Goal: Information Seeking & Learning: Learn about a topic

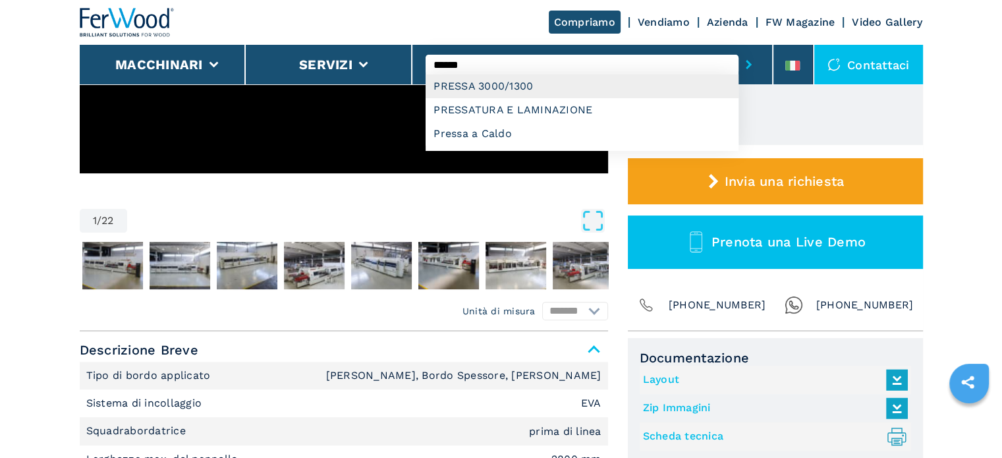
type input "**********"
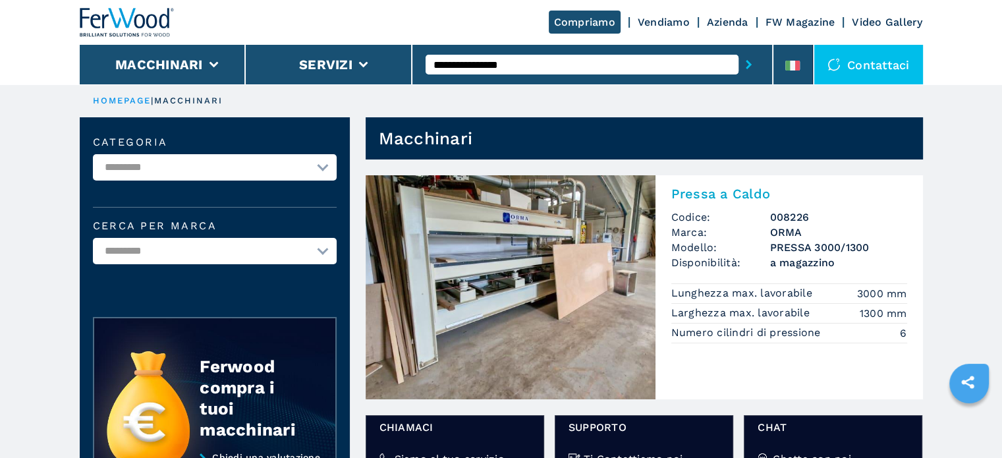
click at [565, 71] on input "**********" at bounding box center [582, 65] width 313 height 20
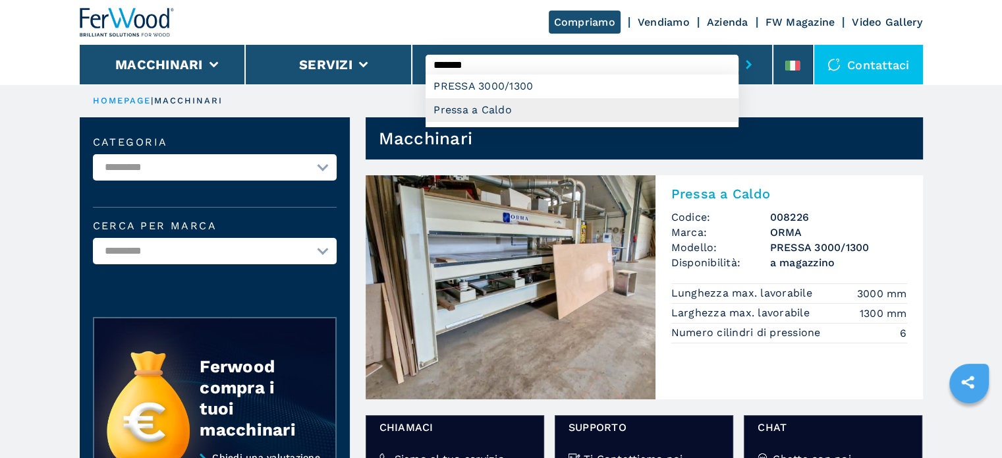
click at [498, 100] on div "Pressa a Caldo" at bounding box center [582, 110] width 313 height 24
type input "**********"
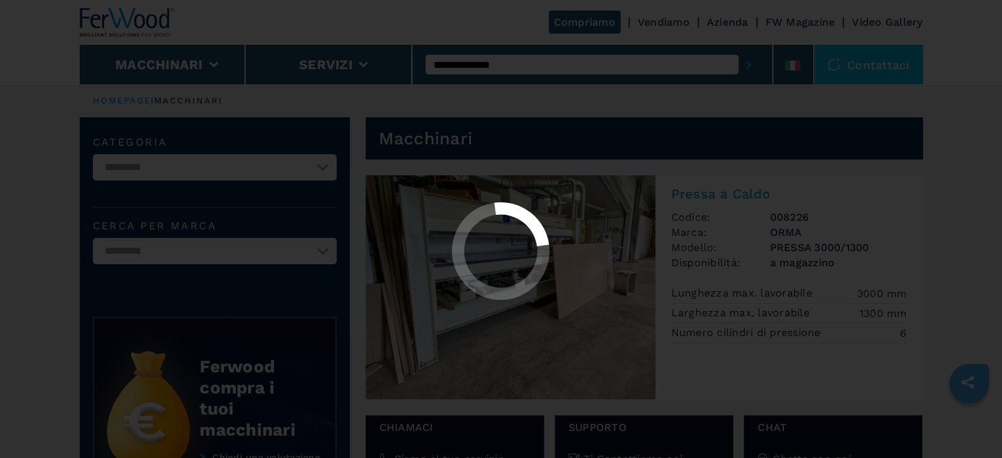
select select "**********"
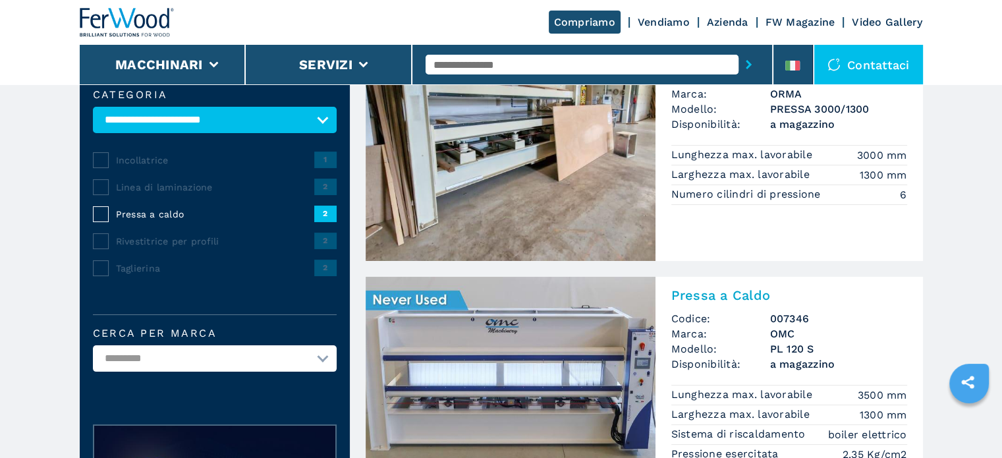
scroll to position [132, 0]
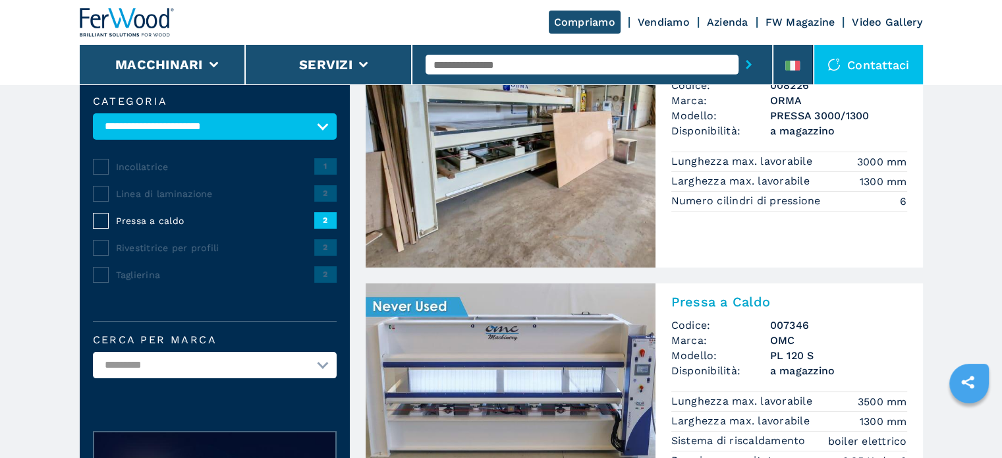
click at [556, 71] on input "text" at bounding box center [582, 65] width 313 height 20
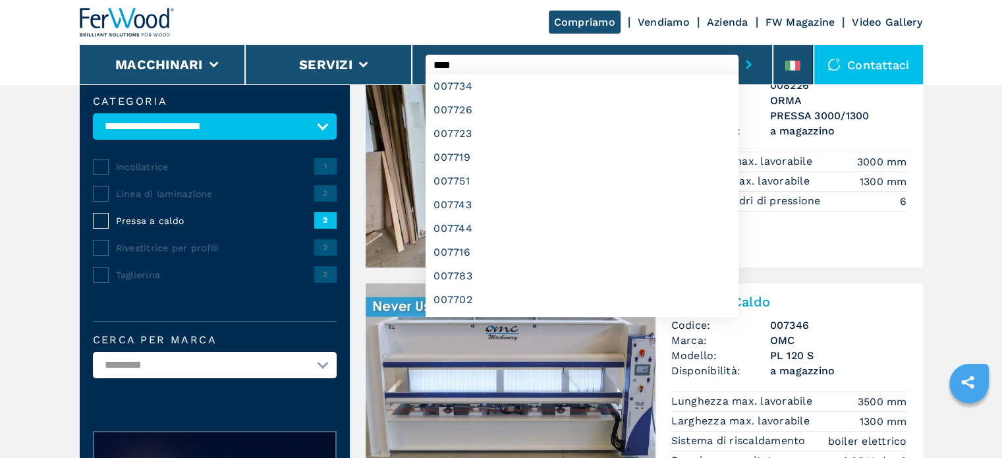
type input "****"
click at [739, 49] on button "submit-button" at bounding box center [749, 64] width 20 height 30
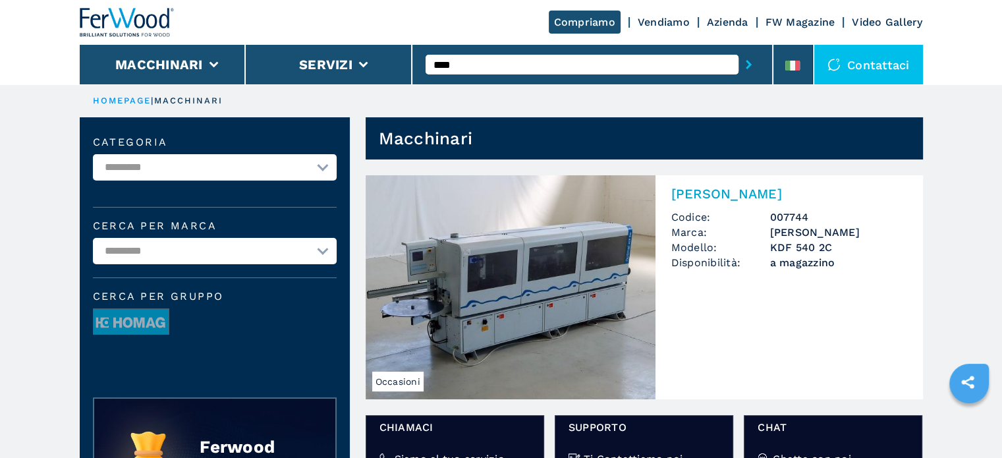
click at [780, 238] on h3 "[PERSON_NAME]" at bounding box center [838, 232] width 137 height 15
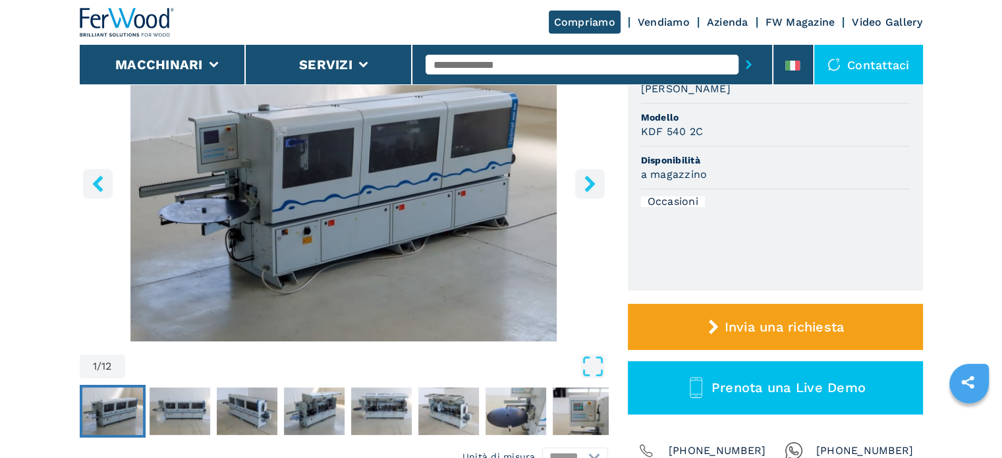
scroll to position [198, 0]
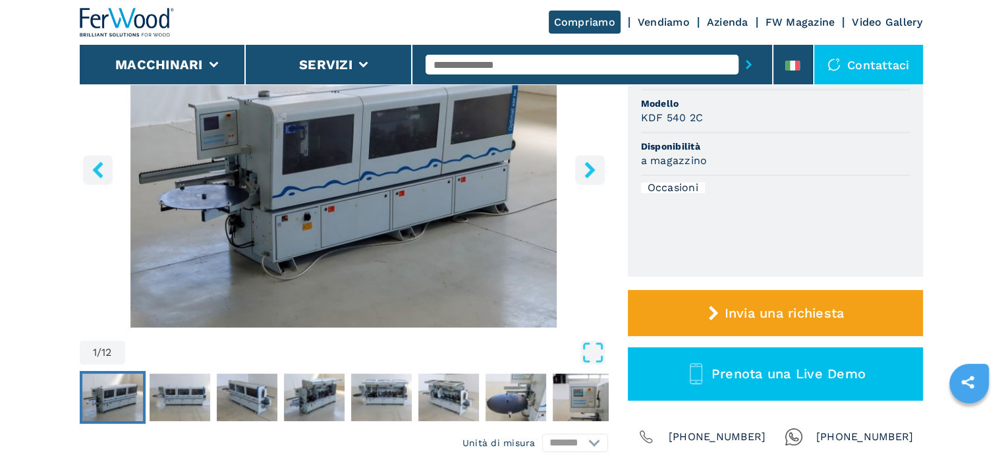
click at [593, 347] on icon "Open Fullscreen" at bounding box center [593, 353] width 24 height 24
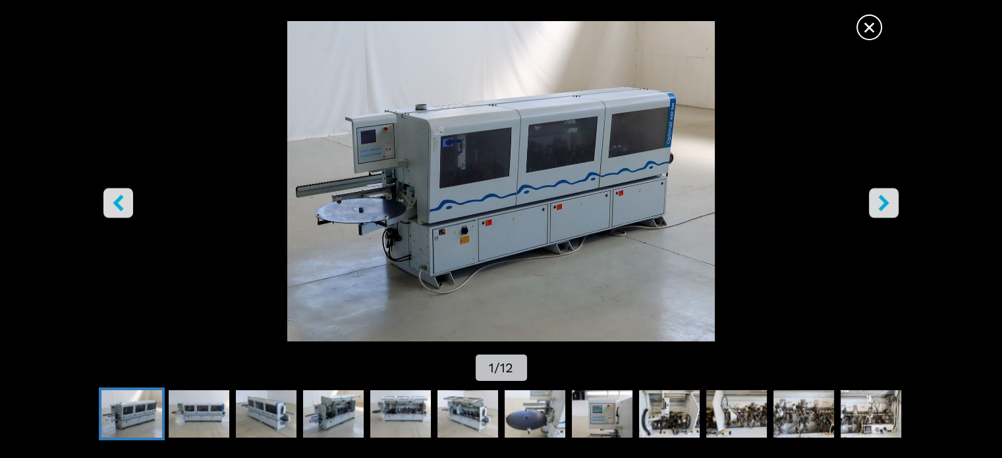
click at [880, 199] on icon "right-button" at bounding box center [884, 202] width 16 height 16
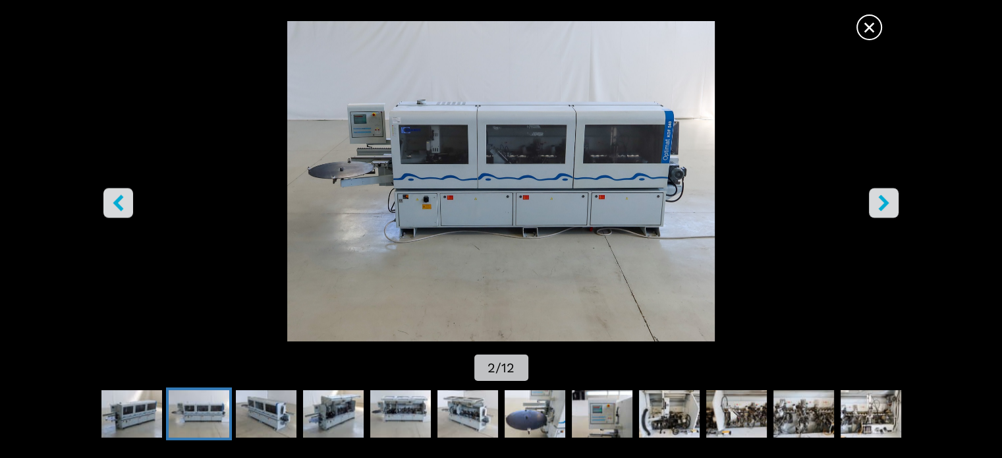
click at [879, 199] on icon "right-button" at bounding box center [884, 202] width 16 height 16
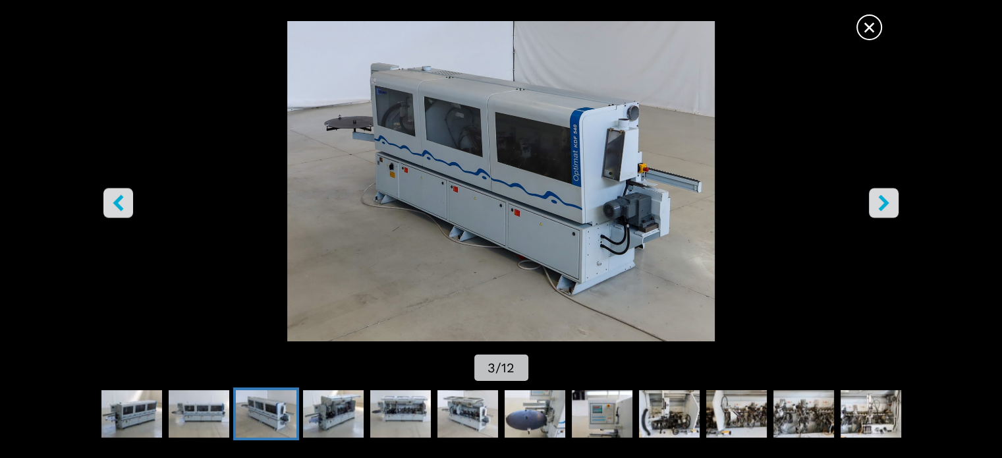
click at [879, 199] on icon "right-button" at bounding box center [884, 202] width 16 height 16
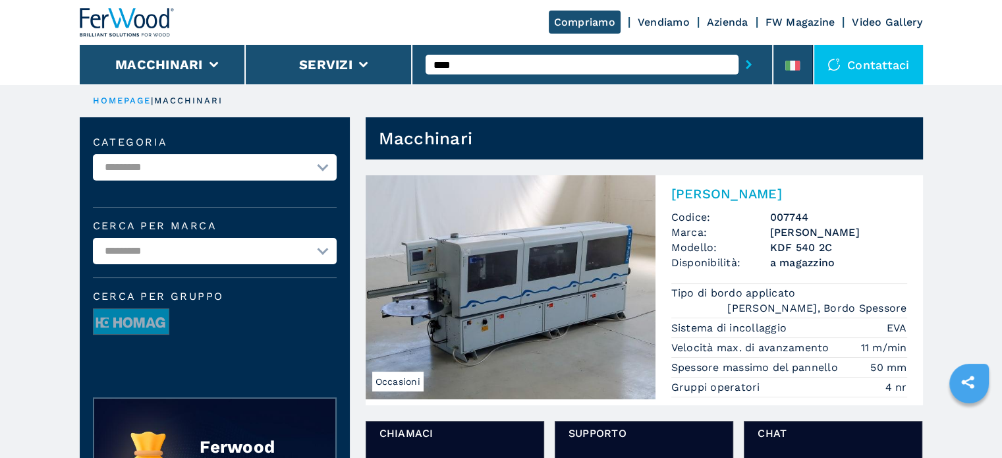
click at [505, 66] on input "****" at bounding box center [582, 65] width 313 height 20
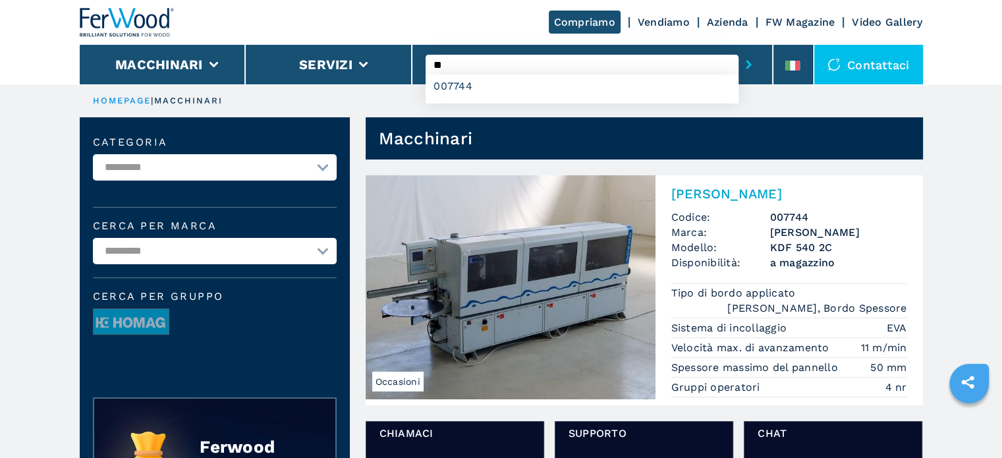
type input "*"
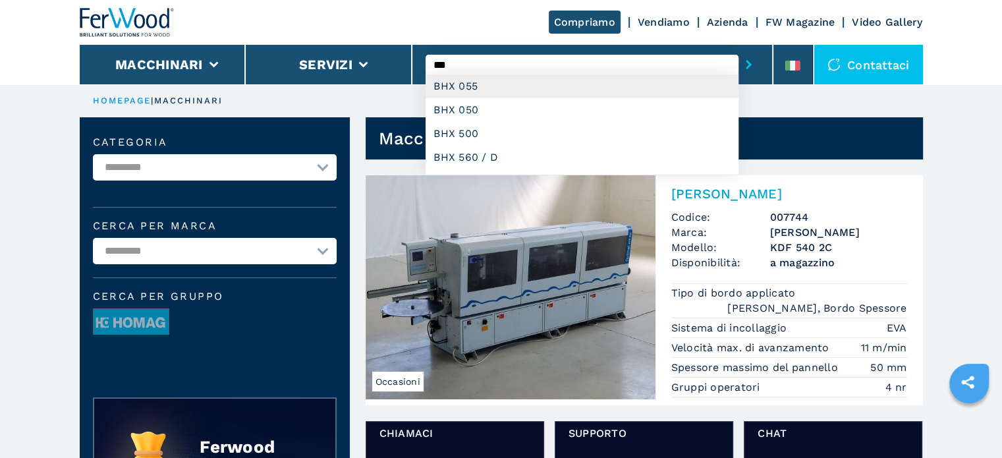
click at [528, 87] on div "BHX 055" at bounding box center [582, 86] width 313 height 24
type input "*******"
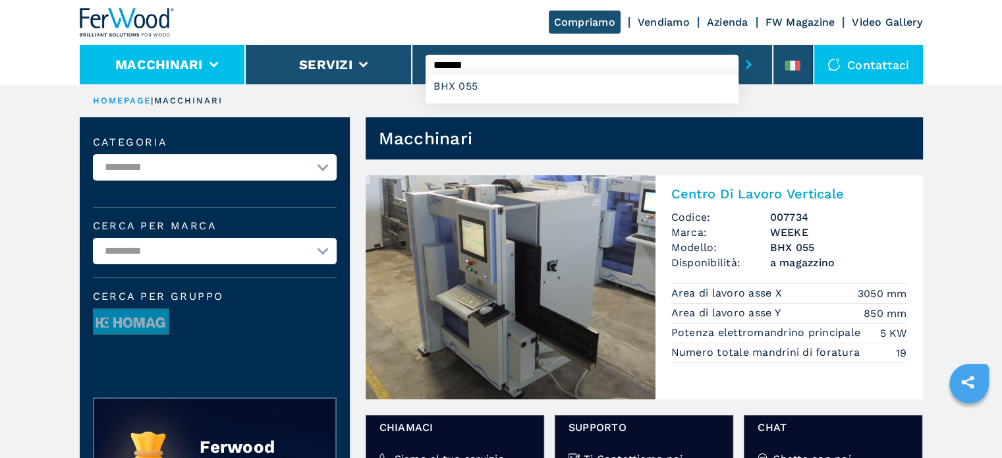
click at [174, 57] on button "Macchinari" at bounding box center [159, 65] width 88 height 16
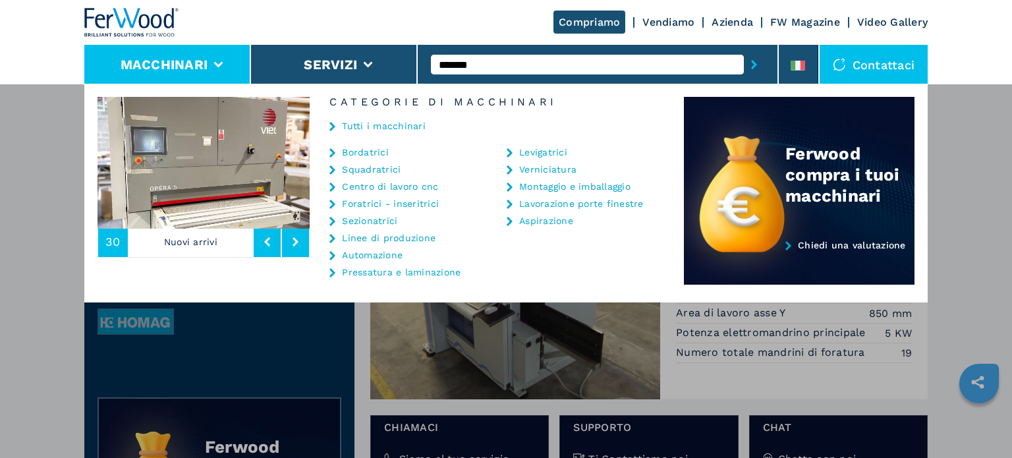
click at [379, 151] on link "Bordatrici" at bounding box center [365, 152] width 47 height 9
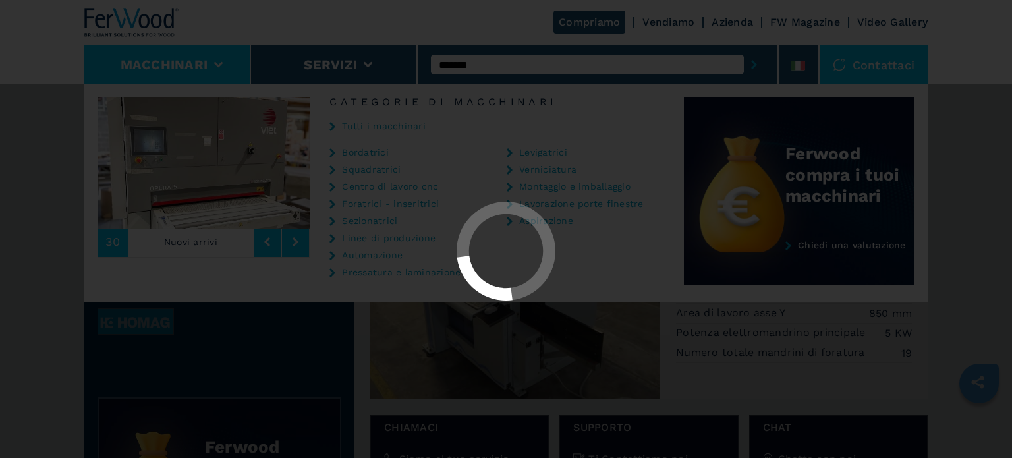
select select "**********"
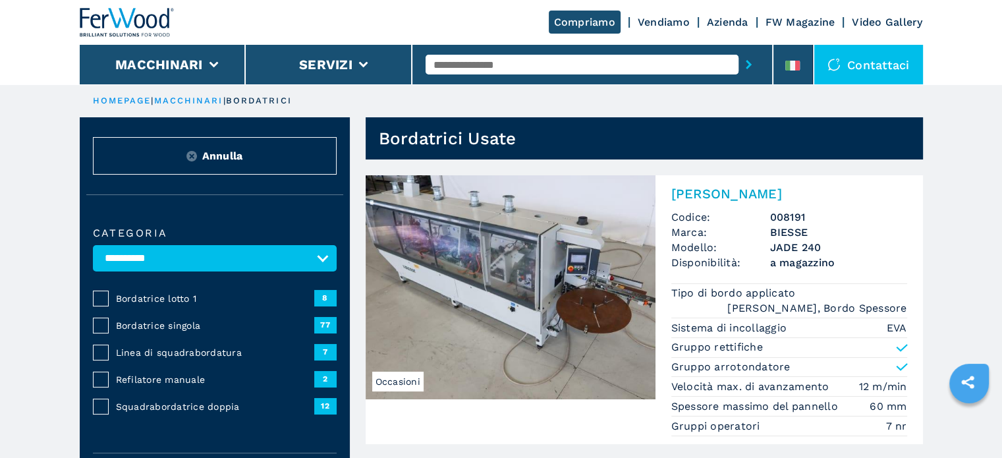
click at [153, 351] on span "Linea di squadrabordatura" at bounding box center [215, 352] width 198 height 13
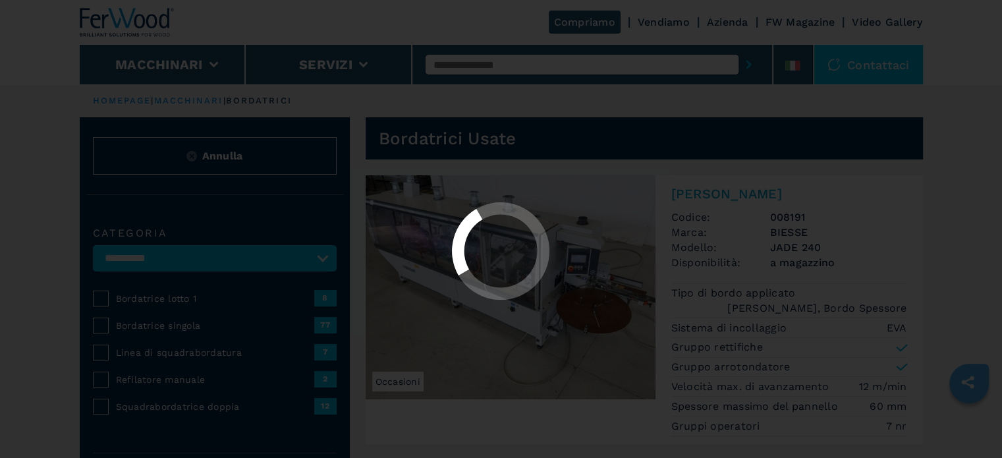
select select "**********"
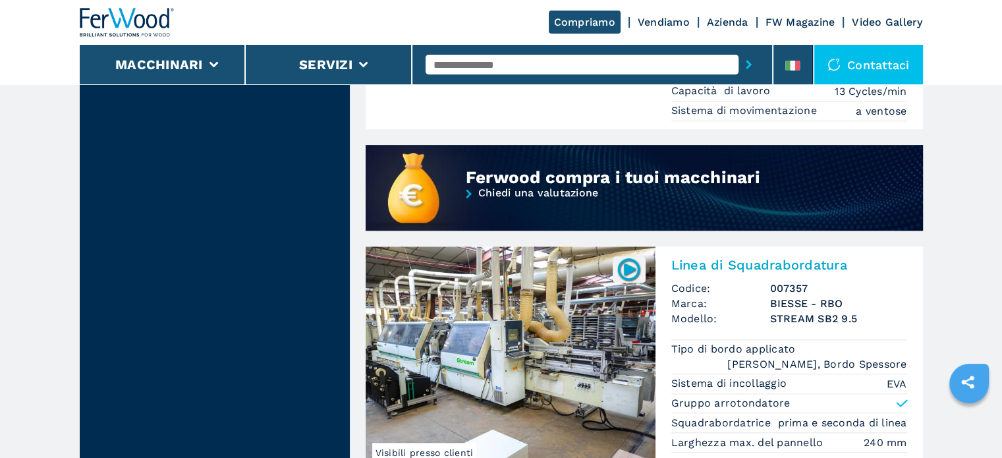
scroll to position [1186, 0]
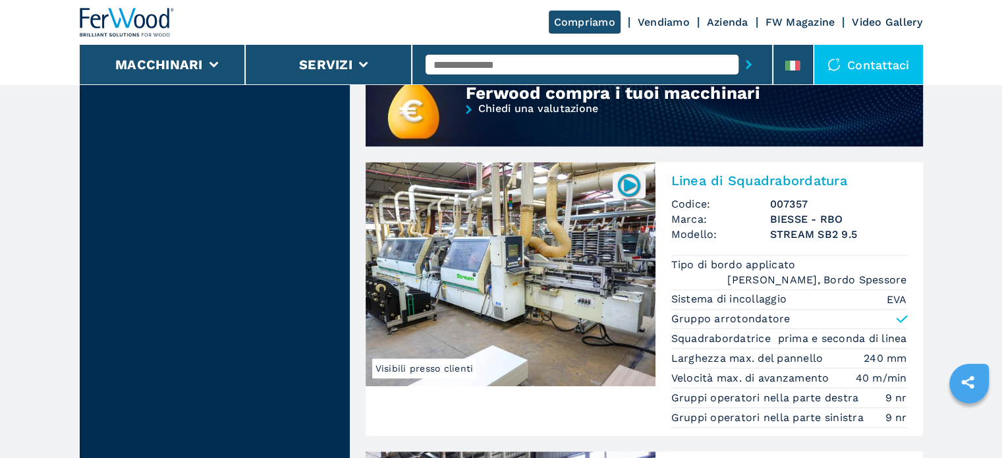
click at [801, 227] on h3 "STREAM SB2 9.5" at bounding box center [838, 234] width 137 height 15
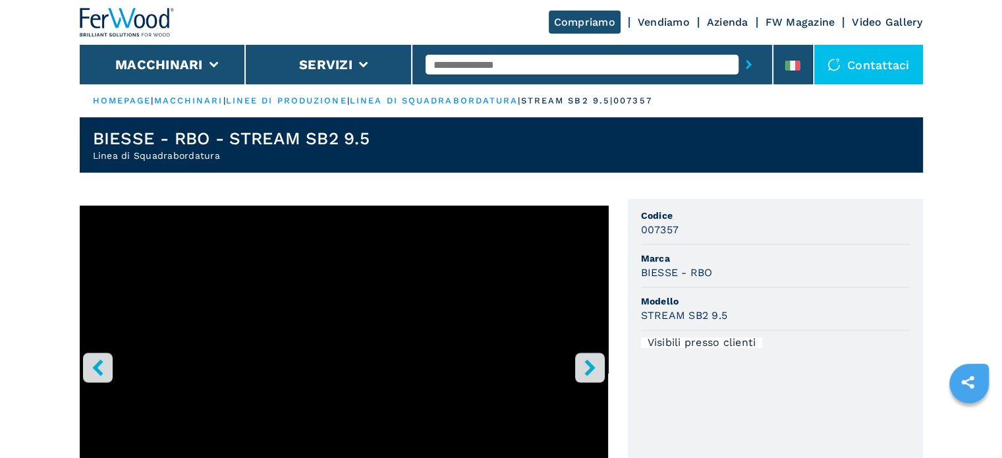
click at [594, 366] on icon "right-button" at bounding box center [590, 367] width 16 height 16
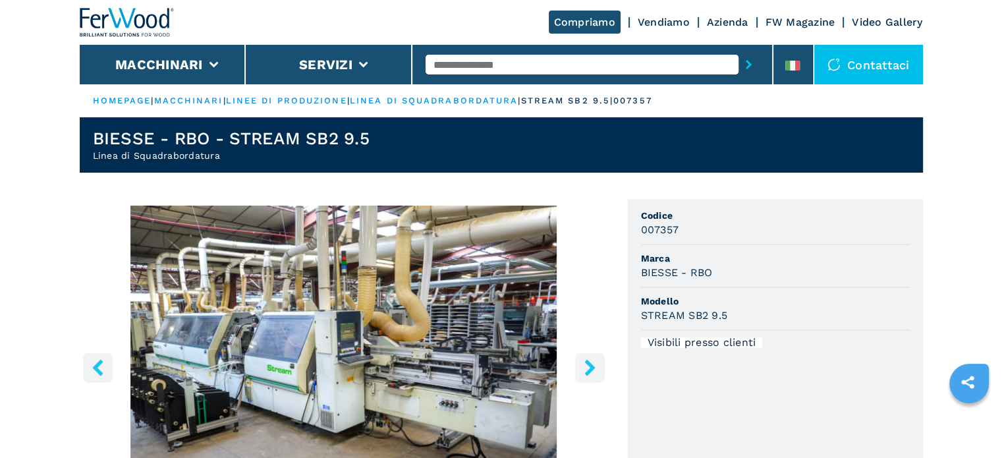
click at [595, 365] on icon "right-button" at bounding box center [590, 367] width 16 height 16
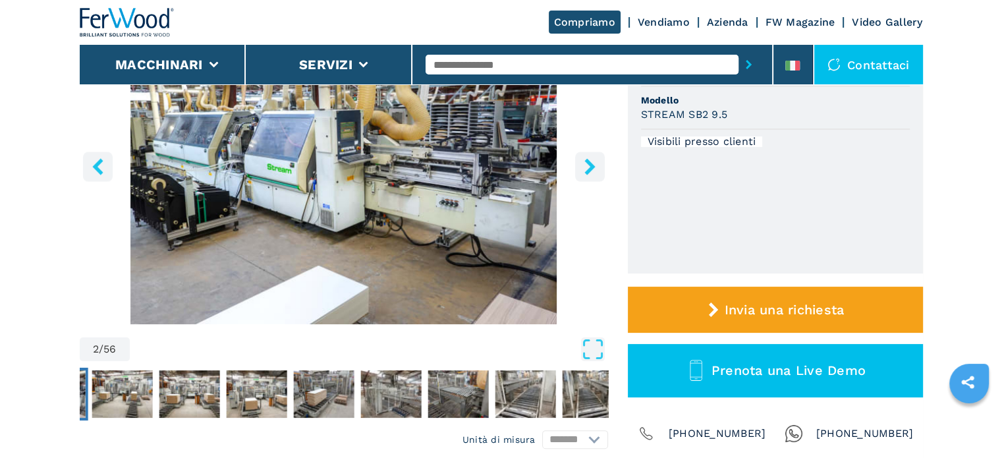
scroll to position [66, 0]
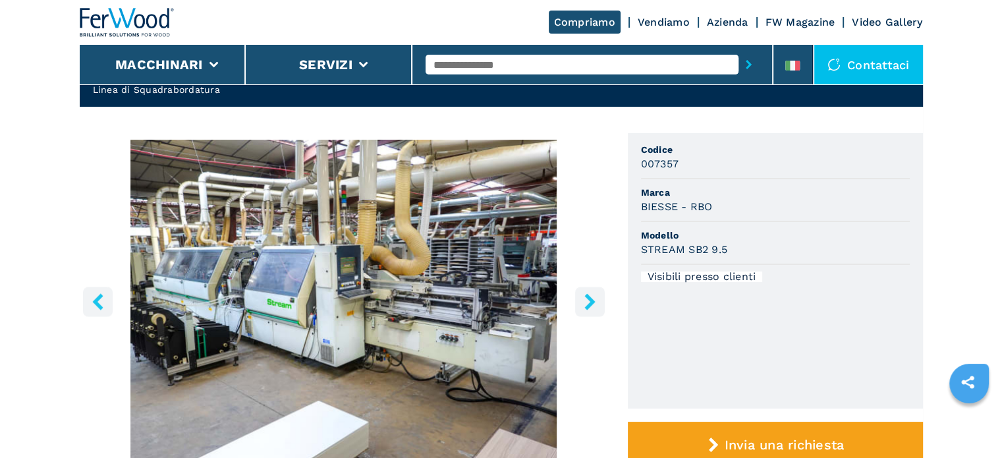
click at [593, 310] on button "right-button" at bounding box center [590, 302] width 30 height 30
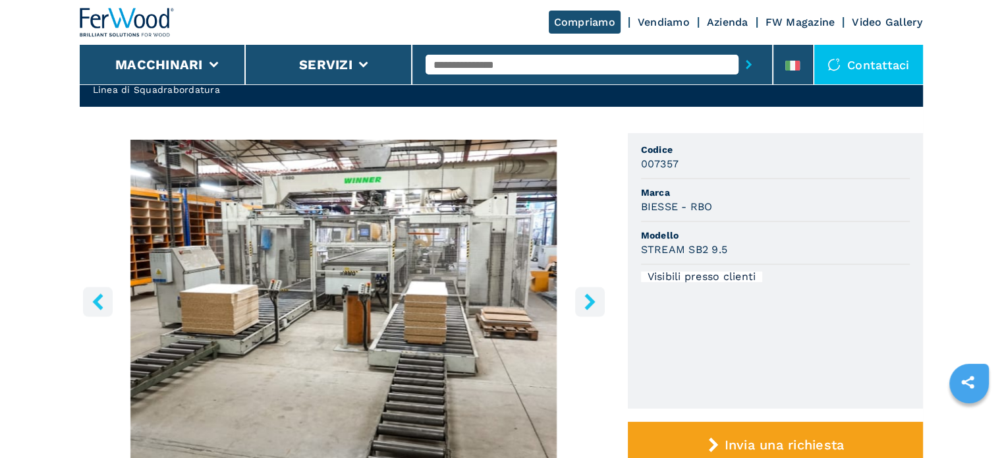
click at [590, 303] on icon "right-button" at bounding box center [590, 301] width 11 height 16
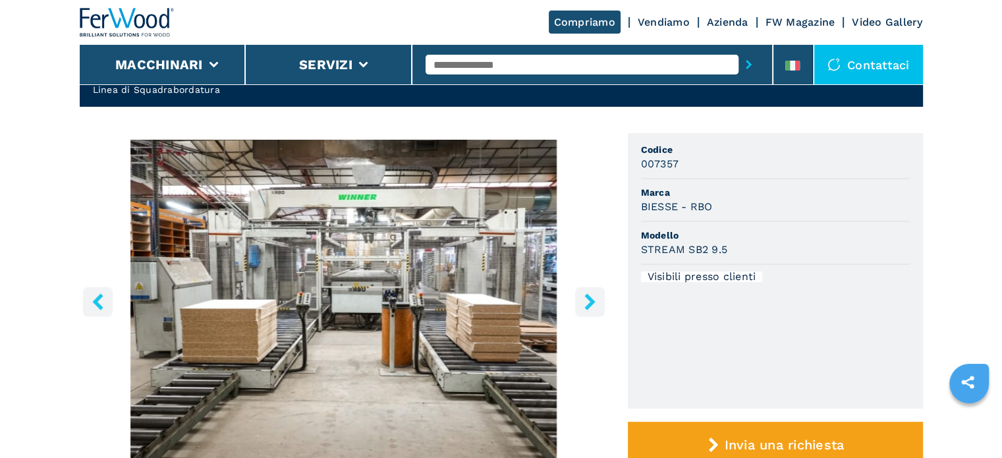
click at [590, 303] on icon "right-button" at bounding box center [590, 301] width 11 height 16
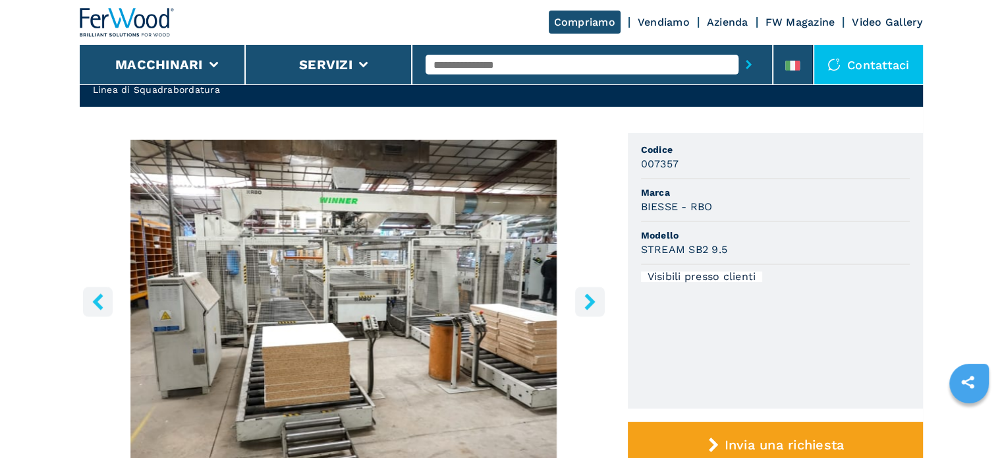
click at [590, 303] on icon "right-button" at bounding box center [590, 301] width 11 height 16
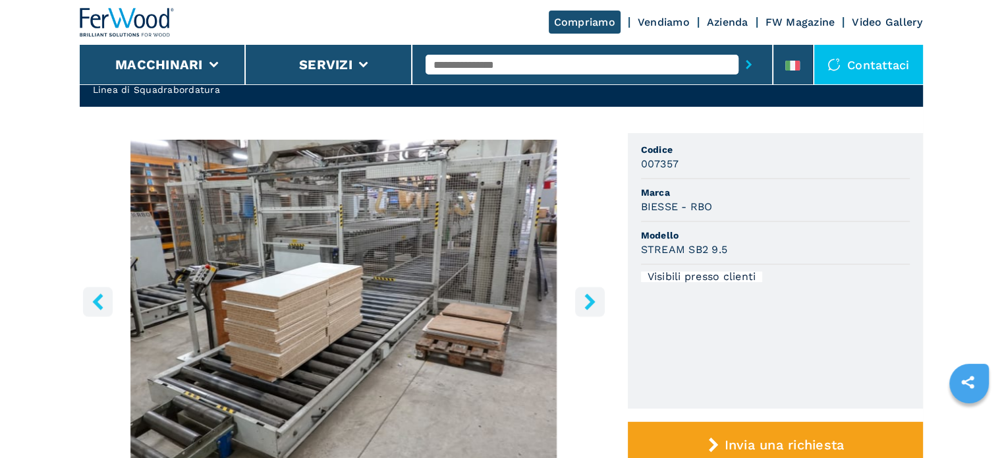
click at [590, 303] on icon "right-button" at bounding box center [590, 301] width 11 height 16
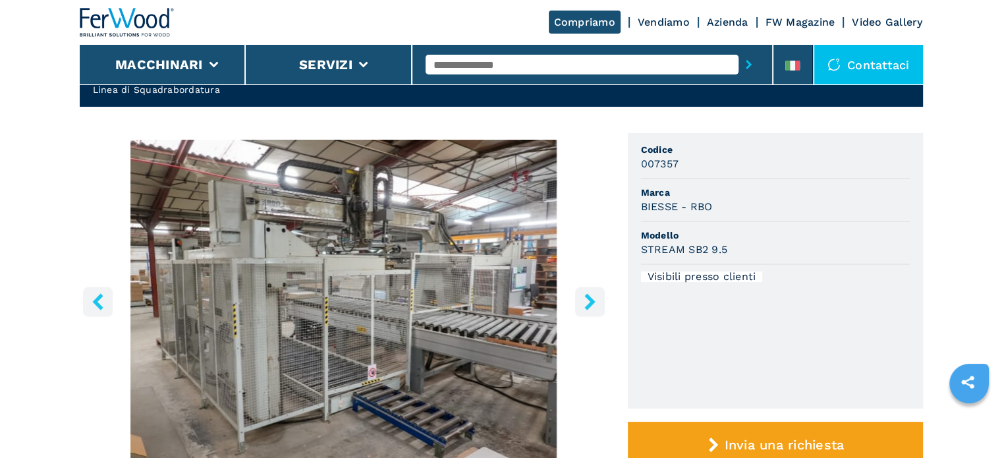
click at [590, 303] on icon "right-button" at bounding box center [590, 301] width 11 height 16
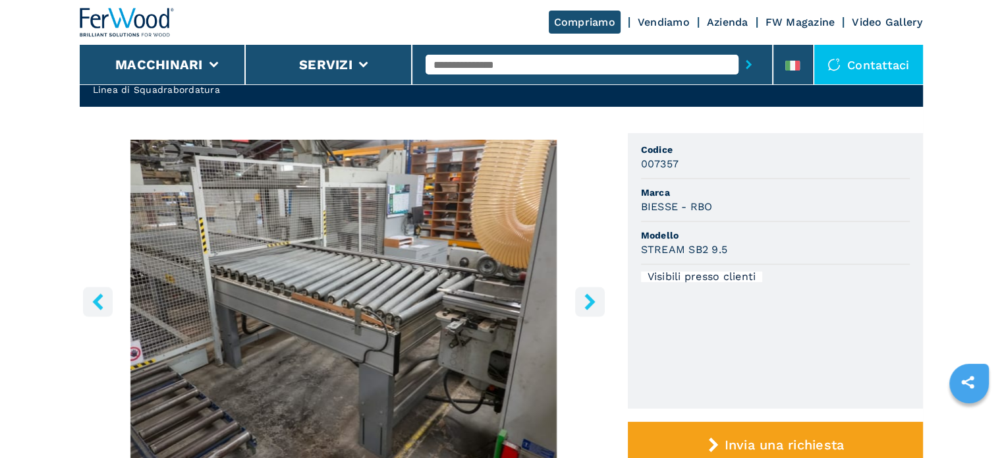
click at [590, 303] on icon "right-button" at bounding box center [590, 301] width 11 height 16
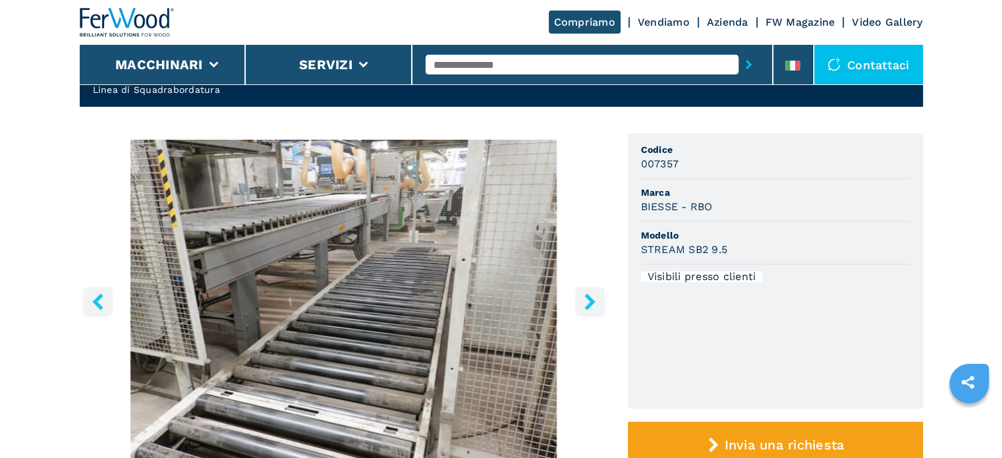
click at [590, 303] on icon "right-button" at bounding box center [590, 301] width 11 height 16
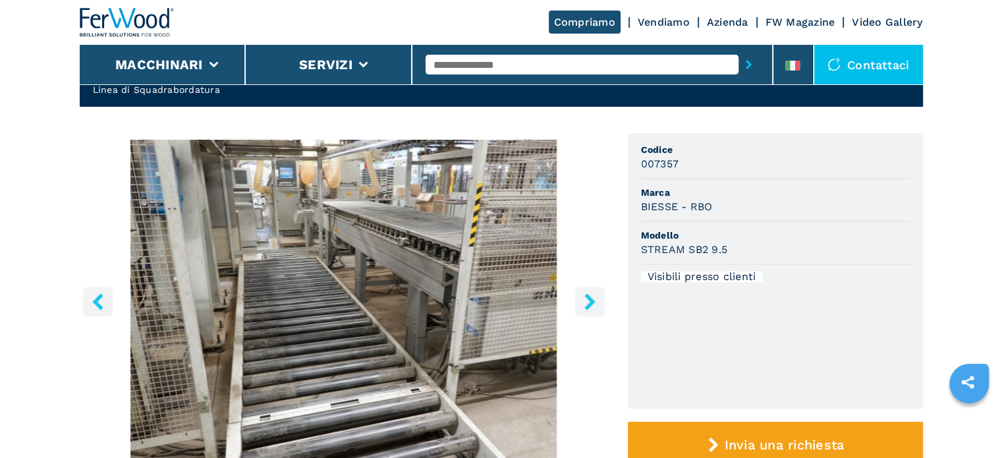
click at [590, 303] on icon "right-button" at bounding box center [590, 301] width 11 height 16
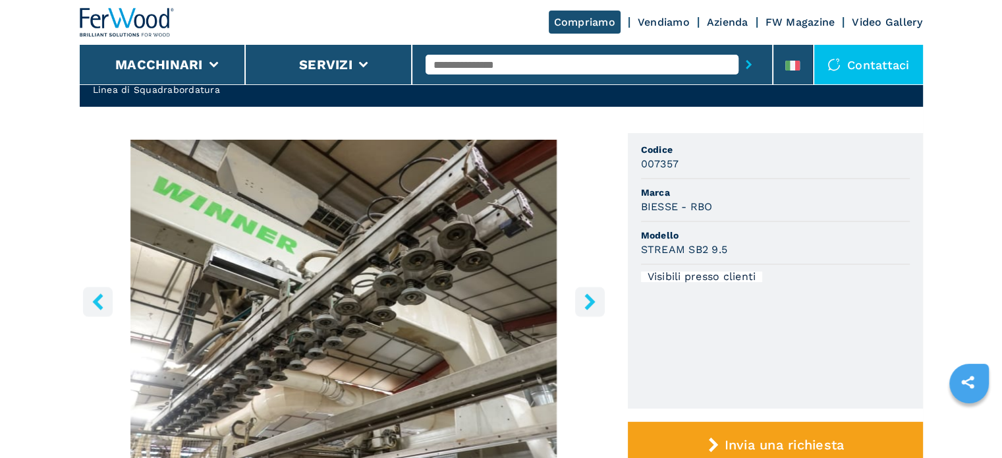
click at [590, 303] on icon "right-button" at bounding box center [590, 301] width 11 height 16
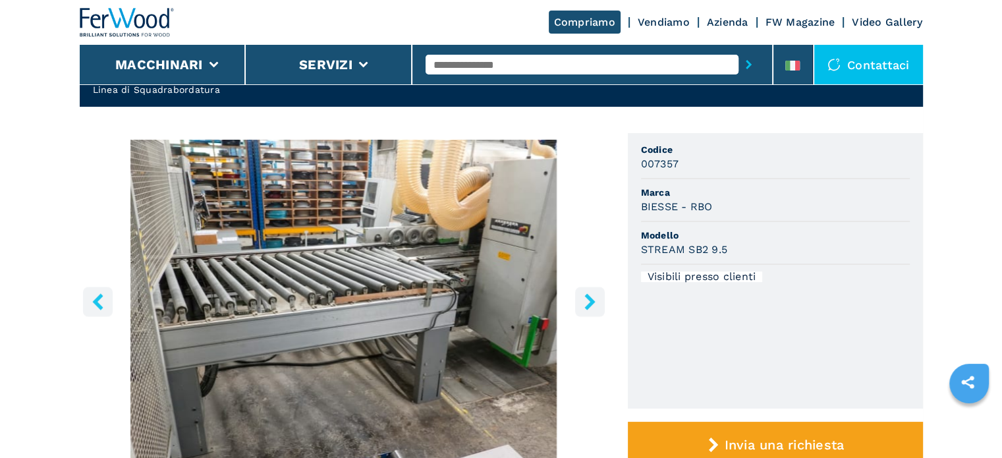
click at [590, 303] on icon "right-button" at bounding box center [590, 301] width 11 height 16
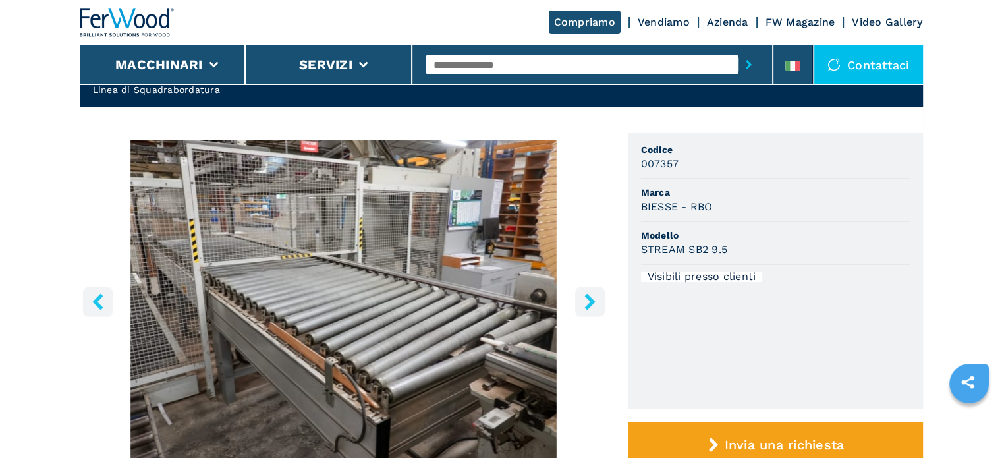
click at [588, 303] on icon "right-button" at bounding box center [590, 301] width 16 height 16
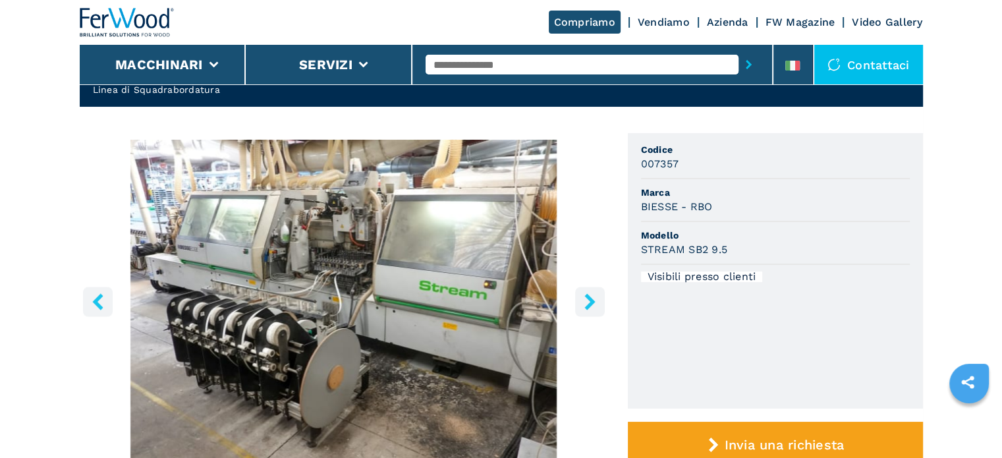
click at [591, 299] on icon "right-button" at bounding box center [590, 301] width 11 height 16
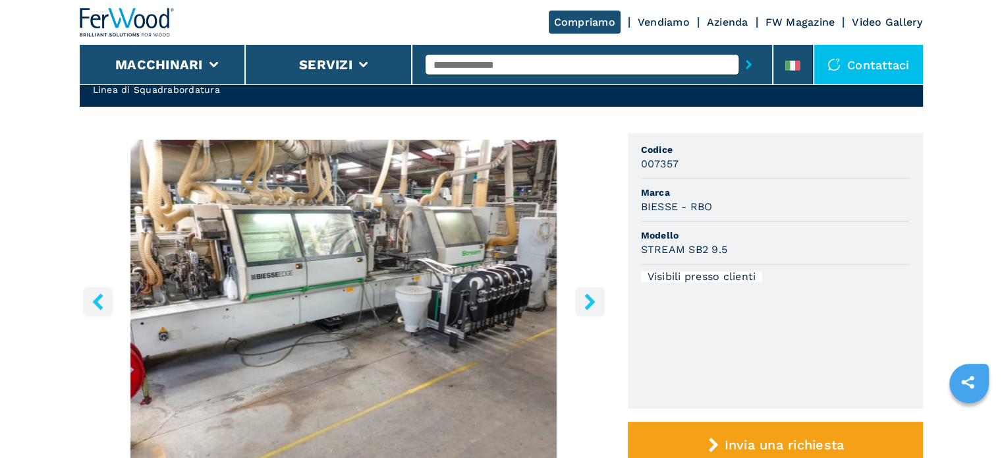
click at [591, 299] on icon "right-button" at bounding box center [590, 301] width 11 height 16
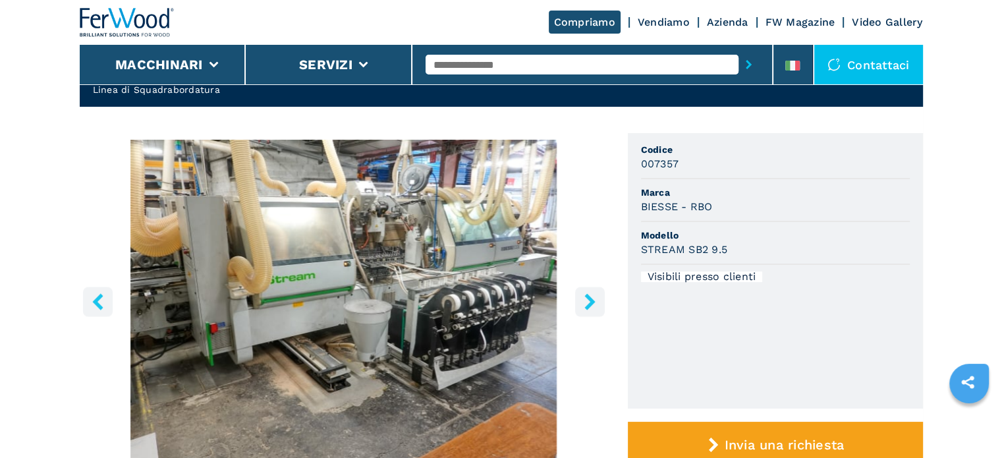
click at [591, 299] on icon "right-button" at bounding box center [590, 301] width 11 height 16
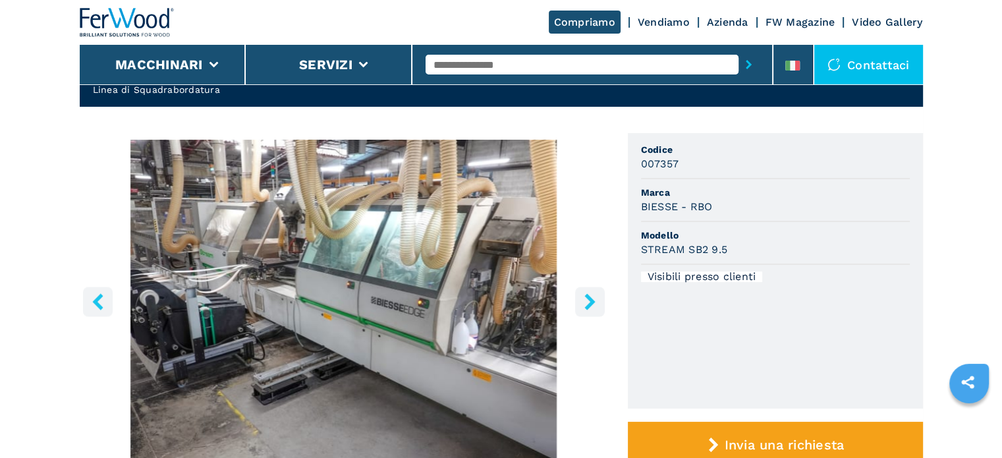
click at [591, 299] on icon "right-button" at bounding box center [590, 301] width 11 height 16
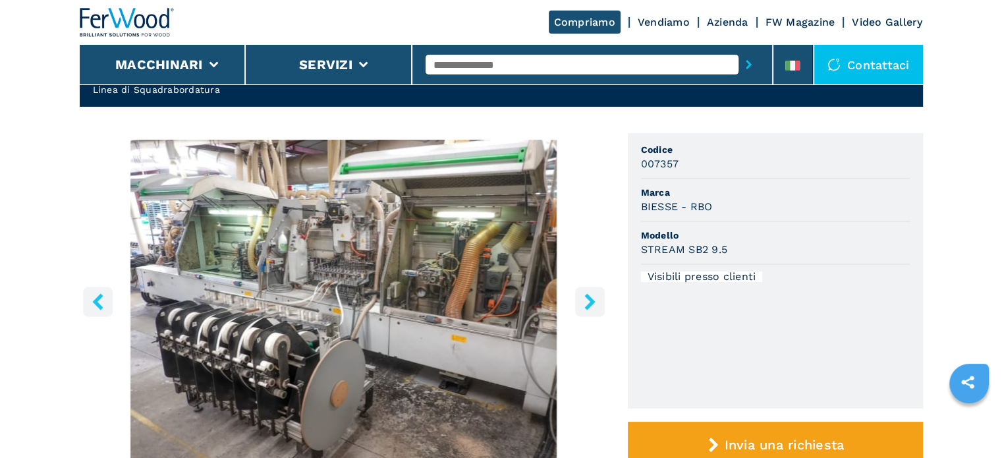
click at [591, 299] on icon "right-button" at bounding box center [590, 301] width 11 height 16
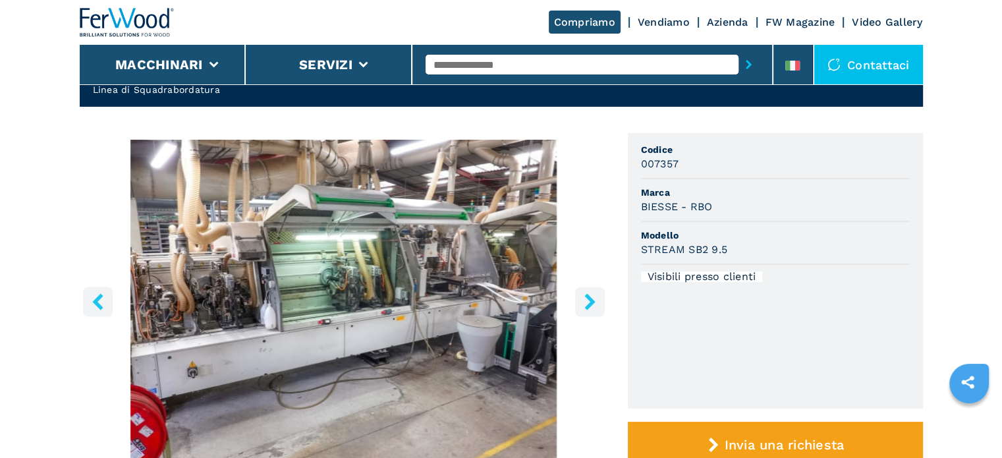
click at [591, 299] on icon "right-button" at bounding box center [590, 301] width 11 height 16
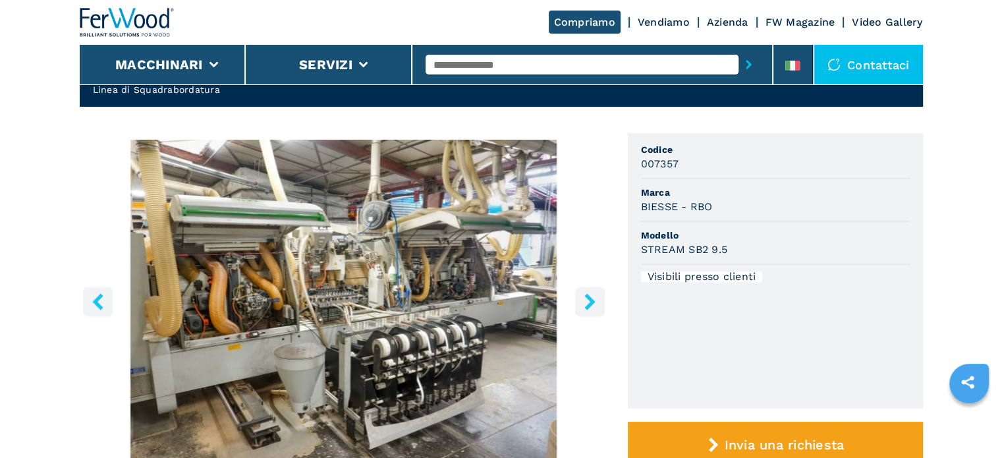
click at [591, 299] on icon "right-button" at bounding box center [590, 301] width 11 height 16
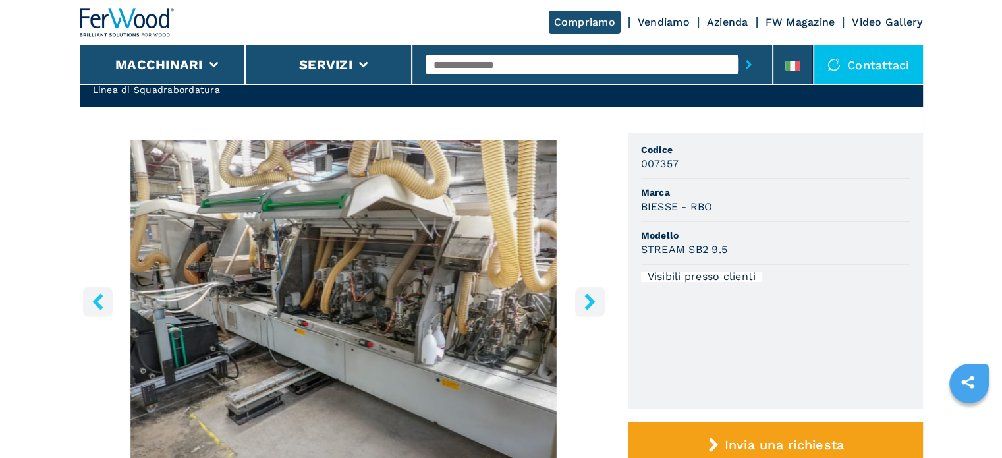
click at [591, 299] on icon "right-button" at bounding box center [590, 301] width 11 height 16
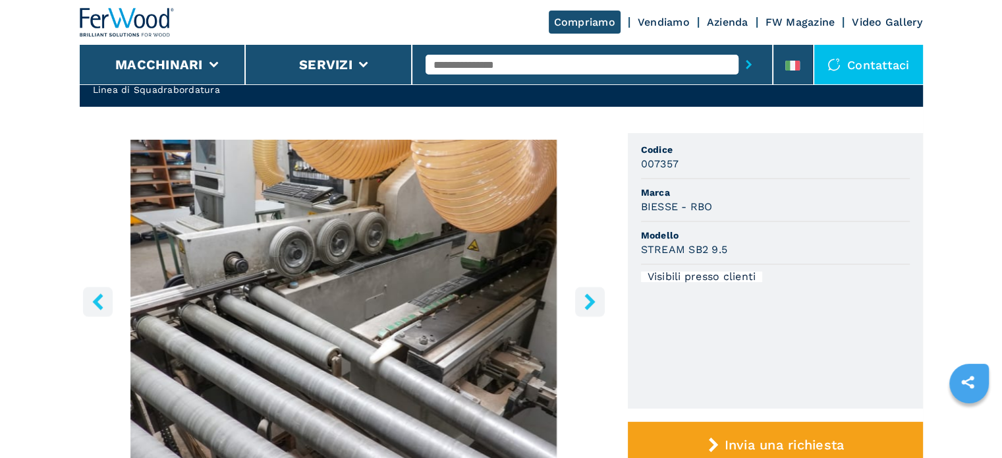
click at [591, 299] on icon "right-button" at bounding box center [590, 301] width 11 height 16
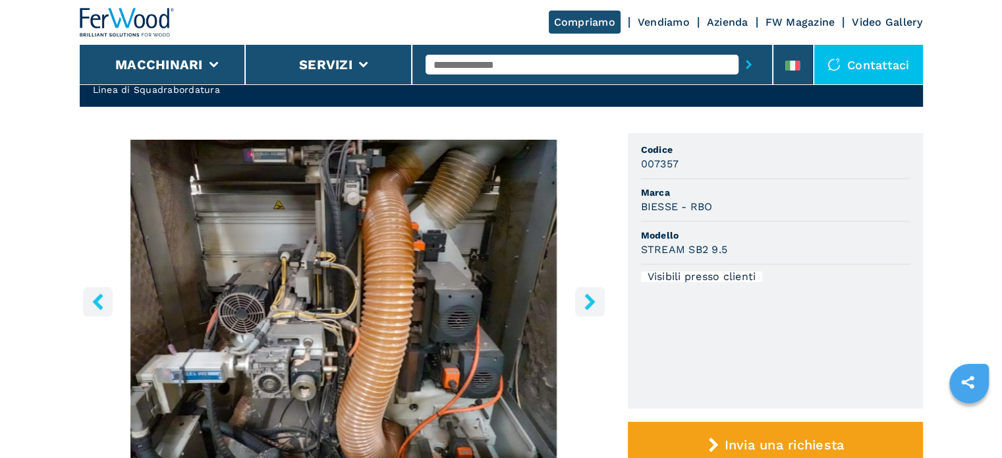
click at [591, 299] on icon "right-button" at bounding box center [590, 301] width 11 height 16
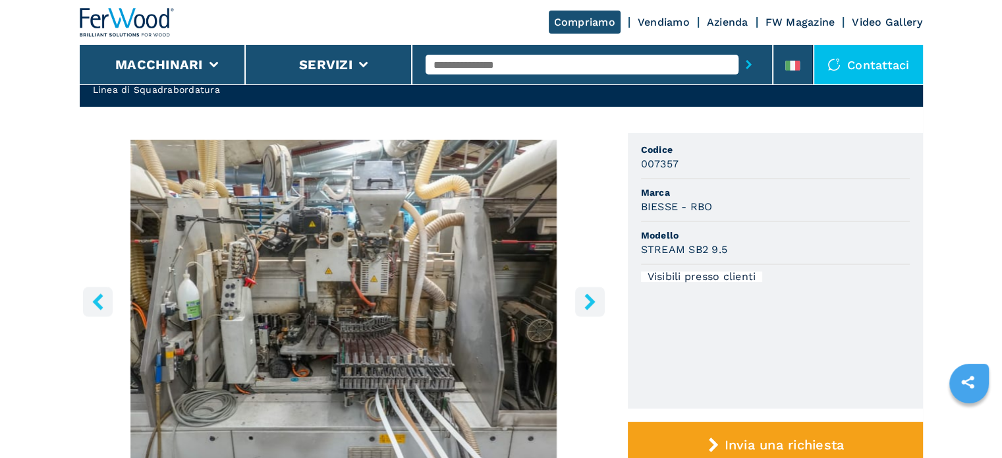
click at [591, 299] on icon "right-button" at bounding box center [590, 301] width 11 height 16
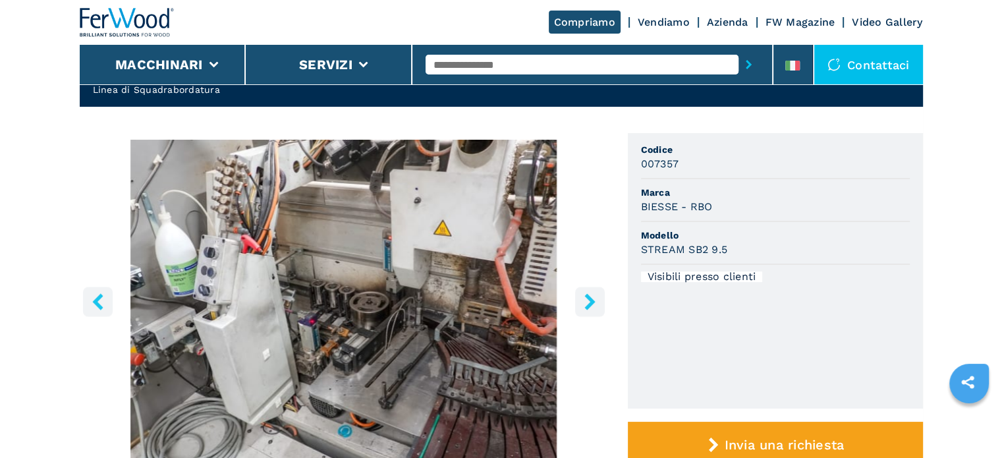
click at [591, 299] on icon "right-button" at bounding box center [590, 301] width 11 height 16
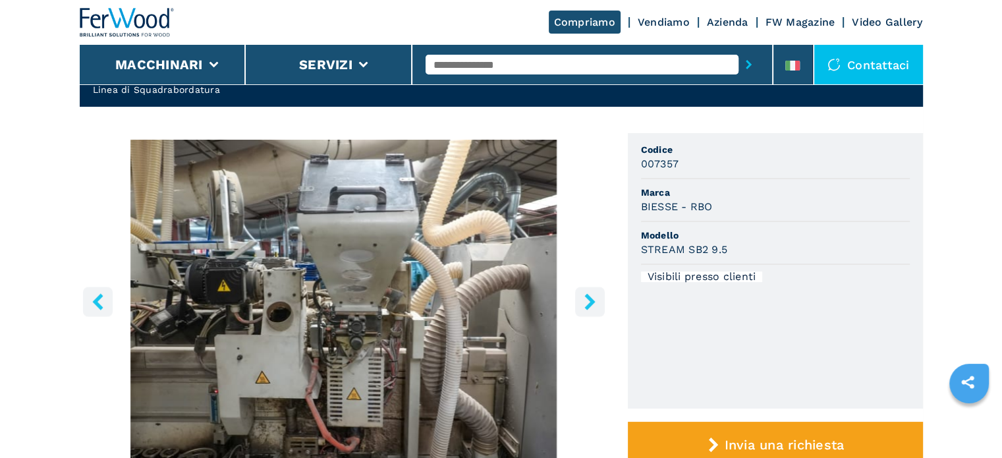
click at [591, 299] on icon "right-button" at bounding box center [590, 301] width 11 height 16
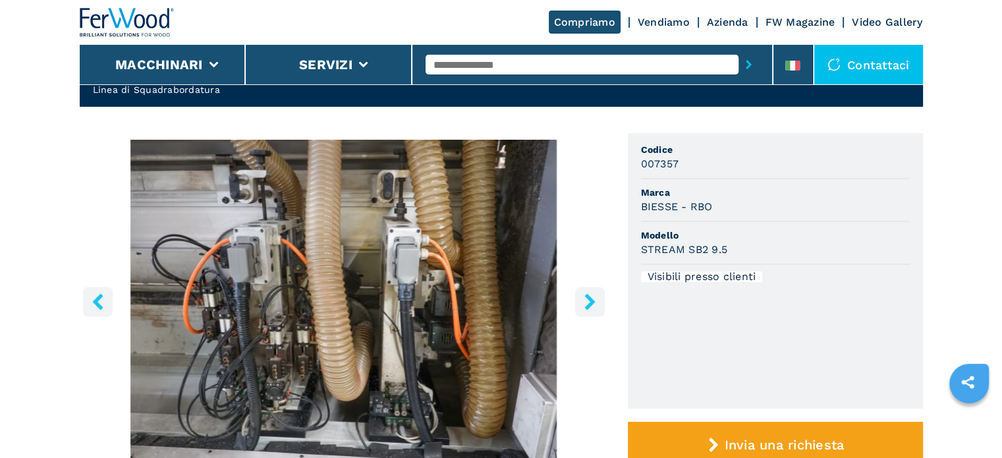
click at [591, 299] on icon "right-button" at bounding box center [590, 301] width 11 height 16
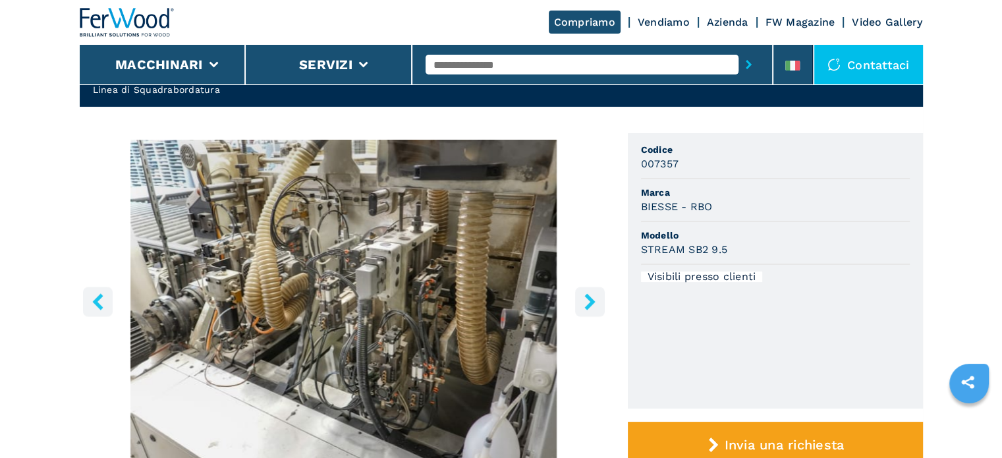
click at [591, 299] on icon "right-button" at bounding box center [590, 301] width 11 height 16
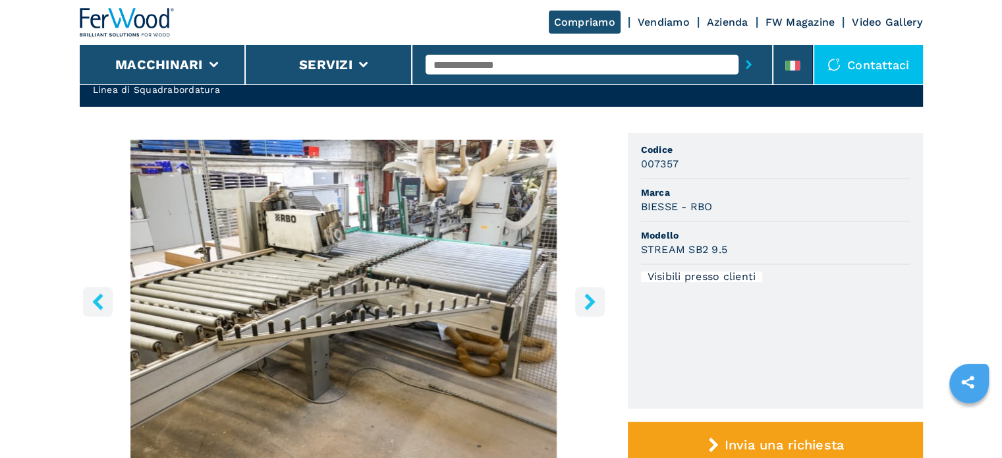
click at [591, 299] on icon "right-button" at bounding box center [590, 301] width 11 height 16
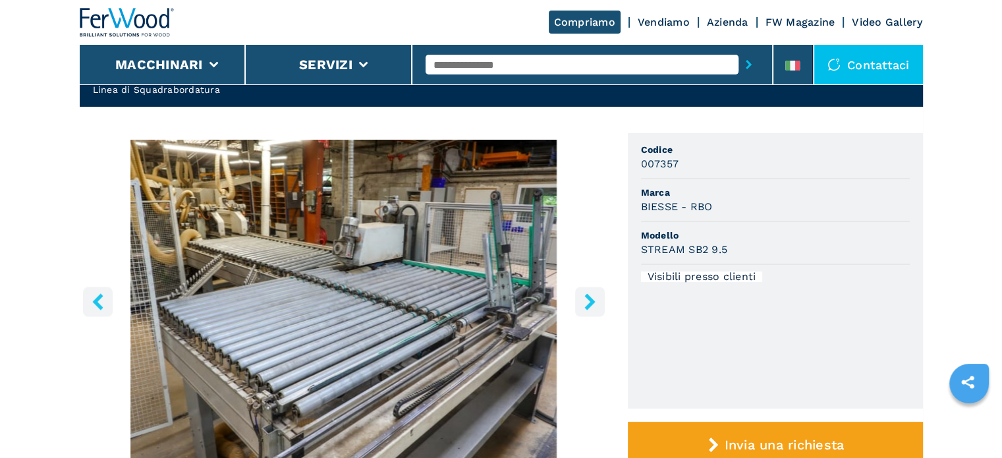
click at [591, 299] on icon "right-button" at bounding box center [590, 301] width 11 height 16
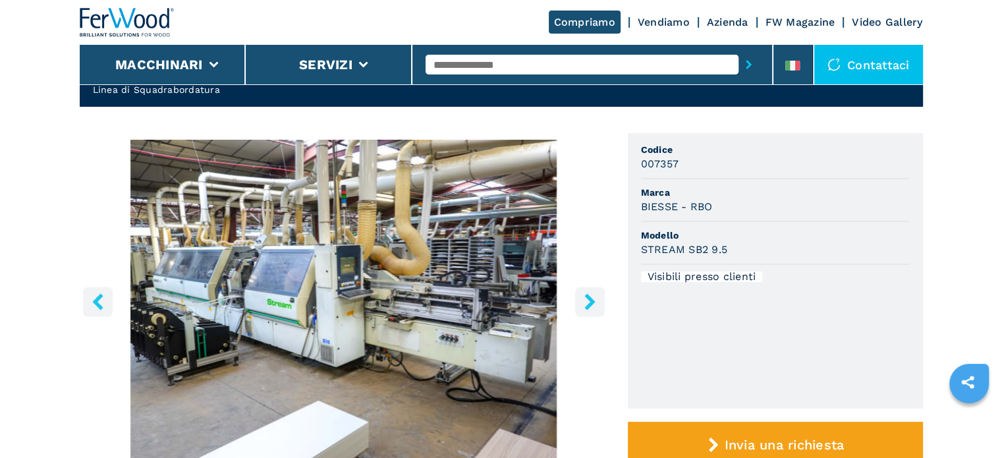
click at [591, 299] on icon "right-button" at bounding box center [590, 301] width 11 height 16
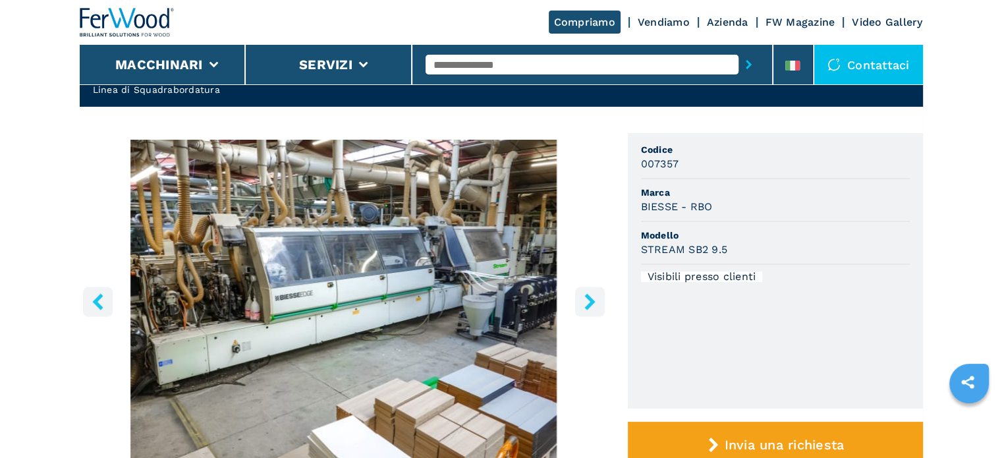
click at [591, 299] on icon "right-button" at bounding box center [590, 301] width 11 height 16
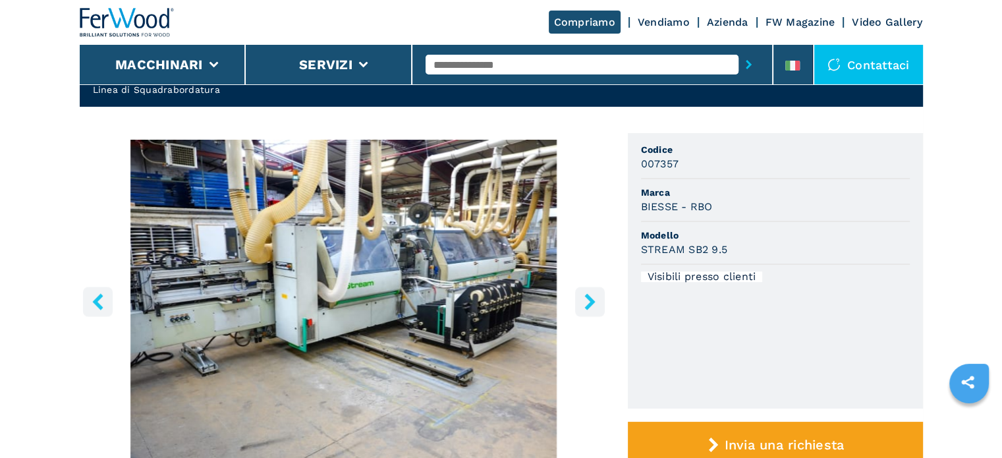
click at [591, 299] on icon "right-button" at bounding box center [590, 301] width 11 height 16
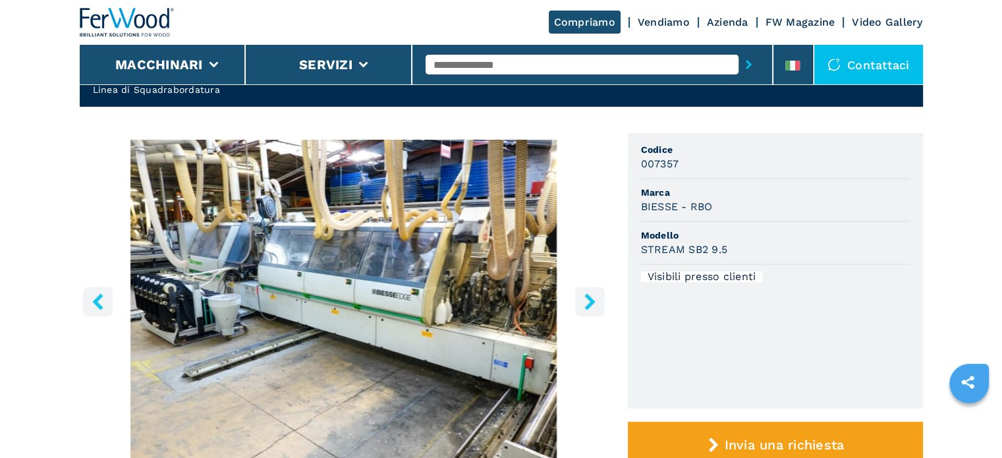
click at [591, 299] on icon "right-button" at bounding box center [590, 301] width 11 height 16
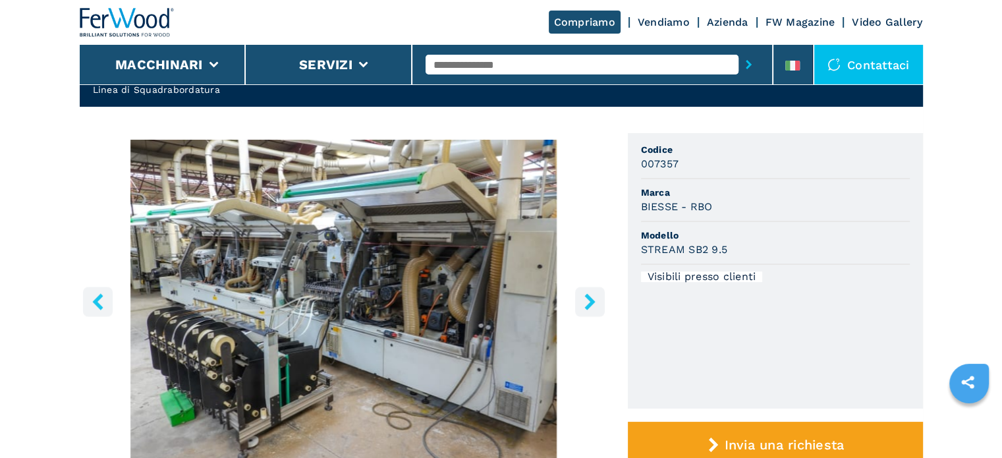
click at [591, 299] on icon "right-button" at bounding box center [590, 301] width 11 height 16
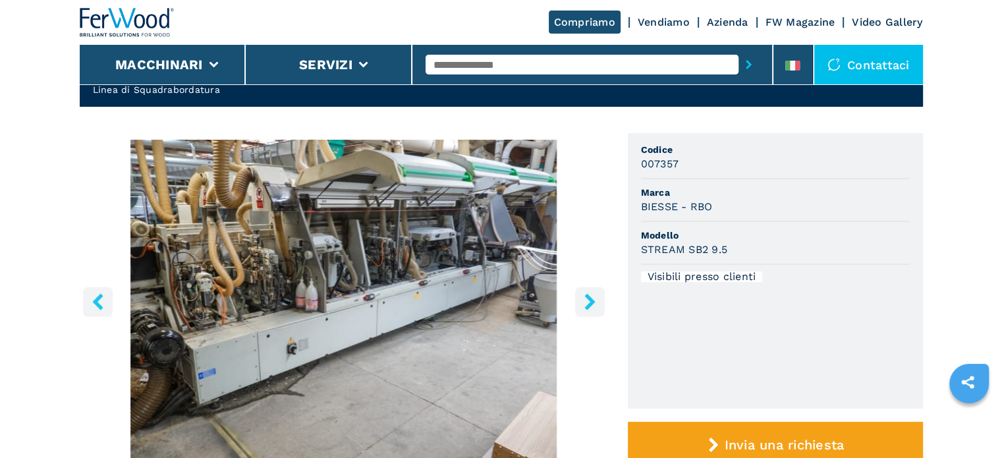
click at [591, 299] on icon "right-button" at bounding box center [590, 301] width 11 height 16
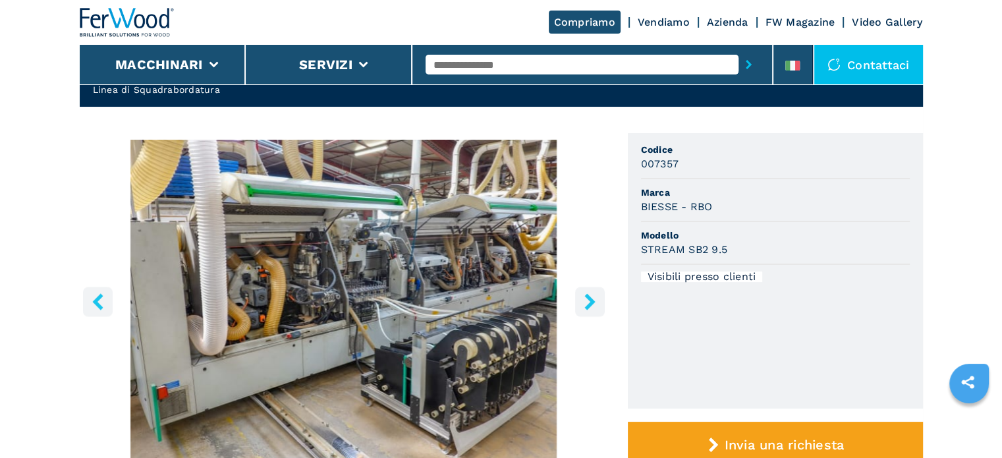
click at [591, 299] on icon "right-button" at bounding box center [590, 301] width 11 height 16
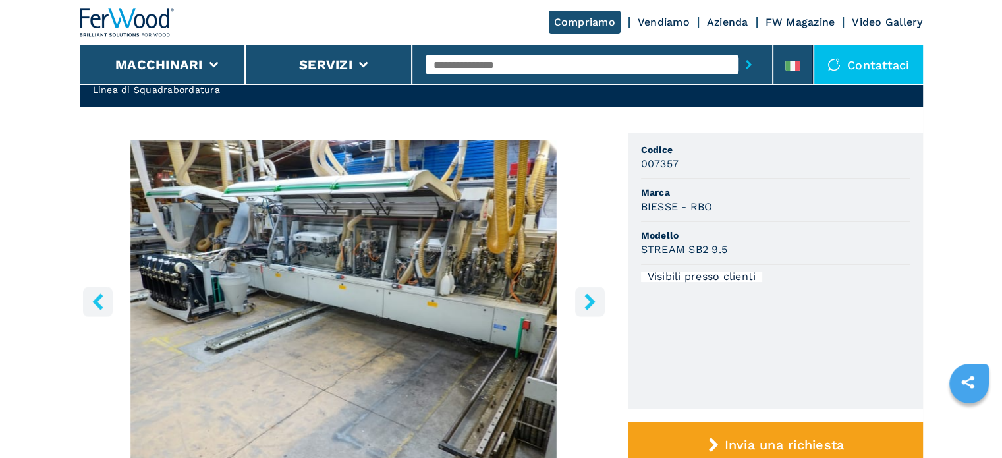
click at [591, 299] on icon "right-button" at bounding box center [590, 301] width 11 height 16
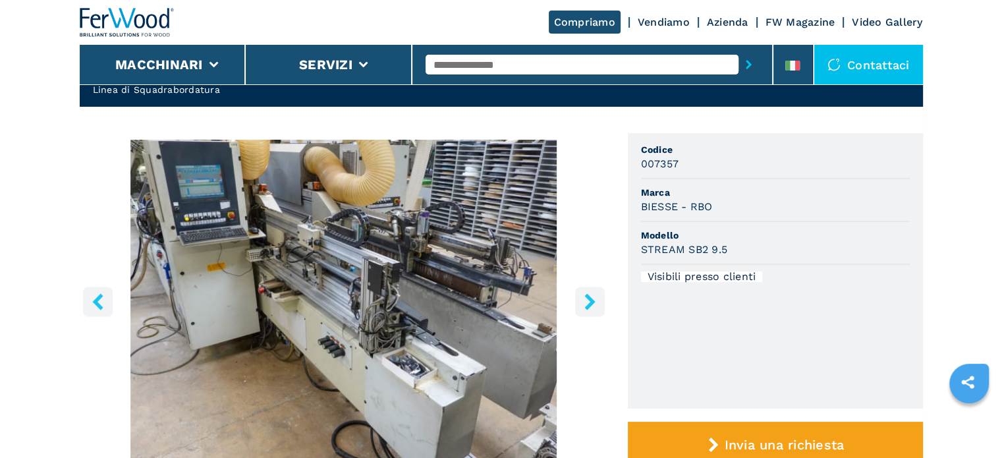
click at [591, 299] on icon "right-button" at bounding box center [590, 301] width 11 height 16
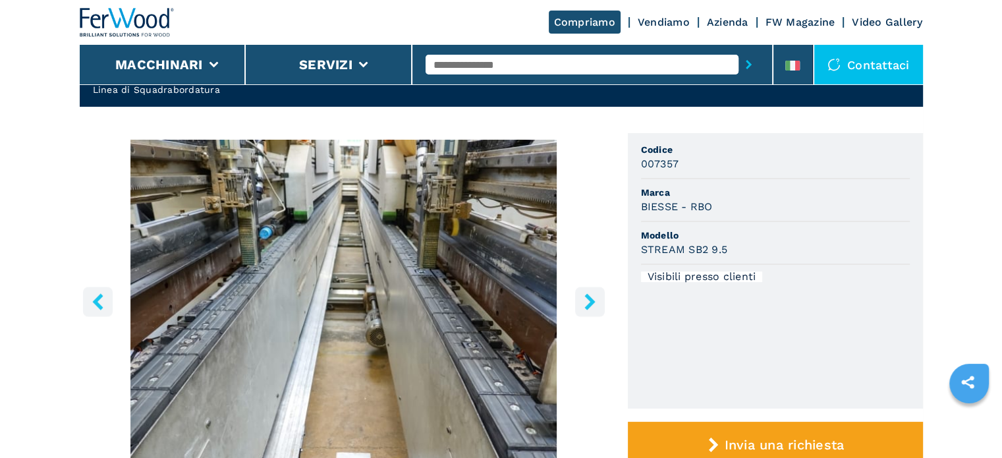
click at [591, 299] on icon "right-button" at bounding box center [590, 301] width 11 height 16
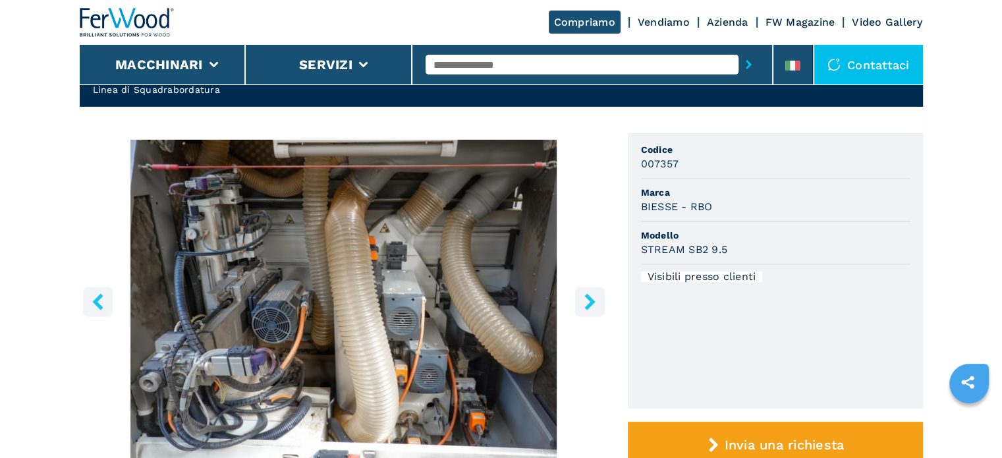
click at [591, 299] on icon "right-button" at bounding box center [590, 301] width 11 height 16
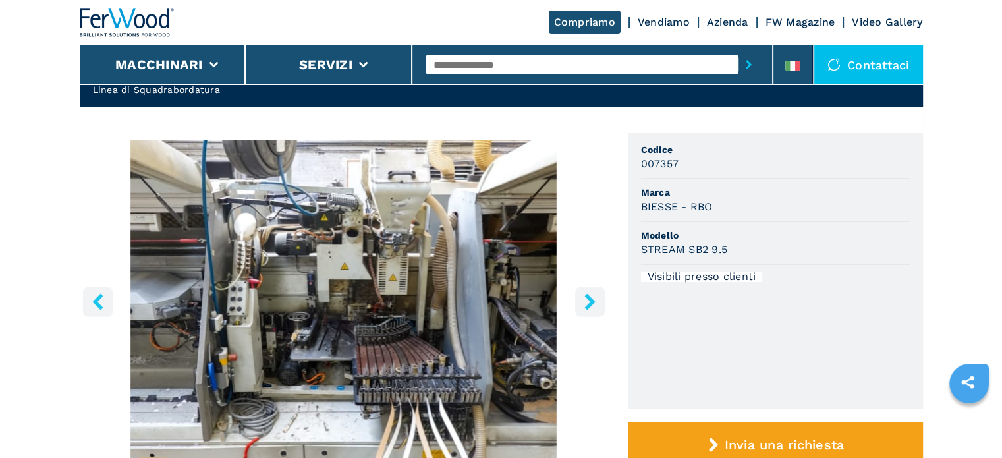
click at [591, 299] on icon "right-button" at bounding box center [590, 301] width 11 height 16
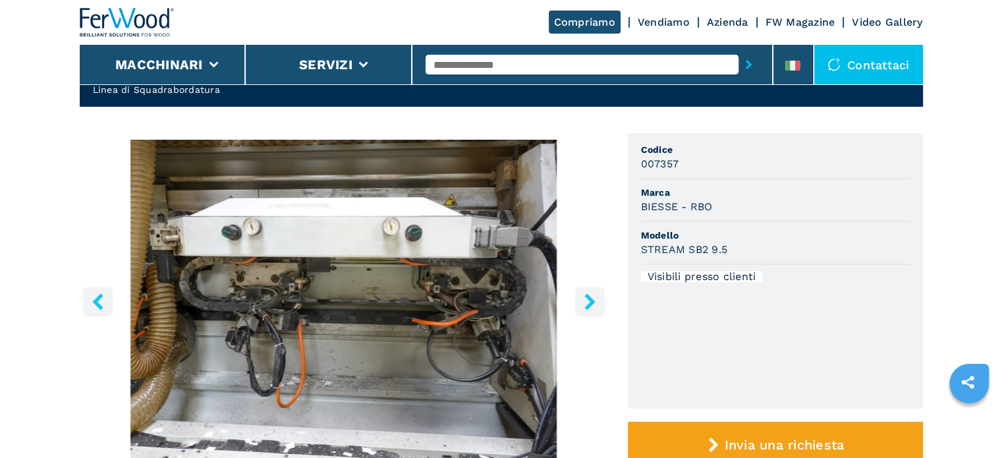
click at [591, 299] on icon "right-button" at bounding box center [590, 301] width 11 height 16
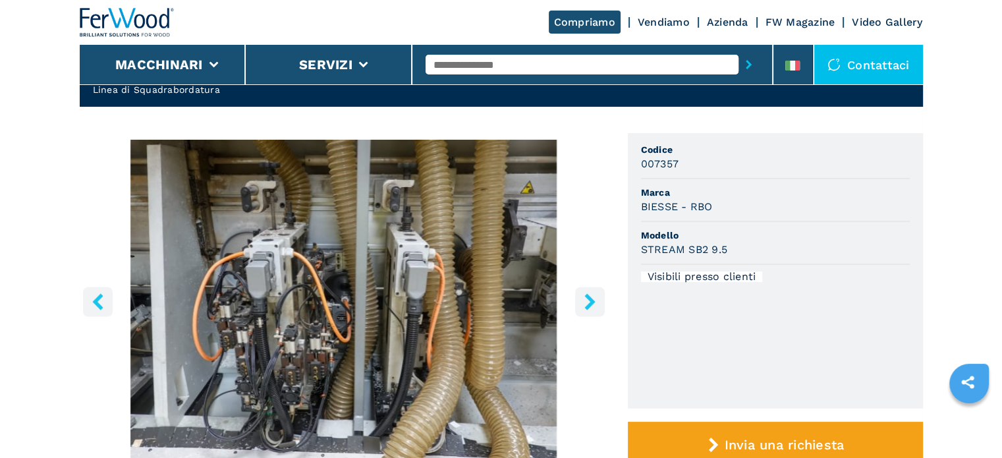
click at [591, 299] on icon "right-button" at bounding box center [590, 301] width 11 height 16
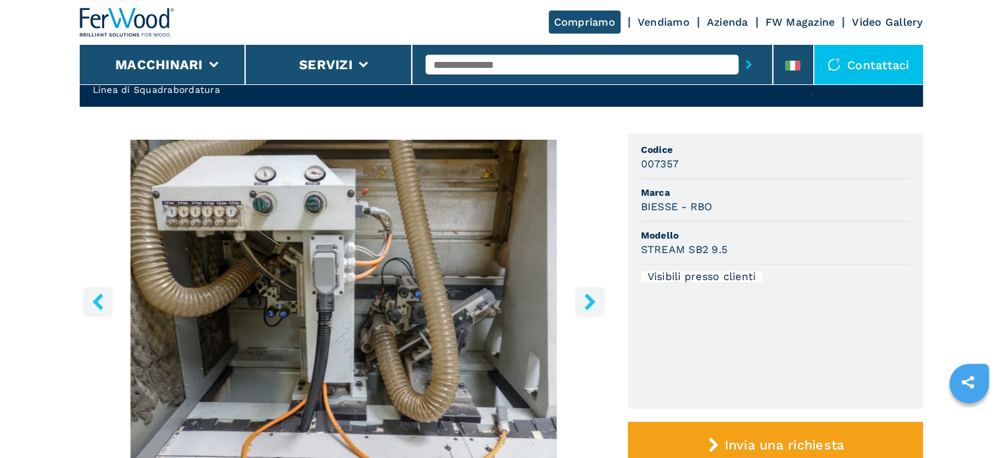
click at [591, 299] on icon "right-button" at bounding box center [590, 301] width 11 height 16
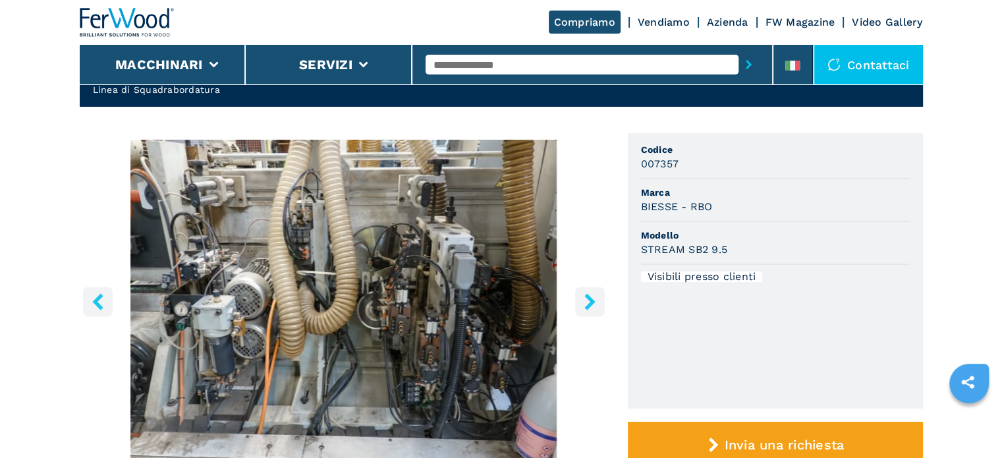
click at [96, 297] on icon "left-button" at bounding box center [97, 301] width 11 height 16
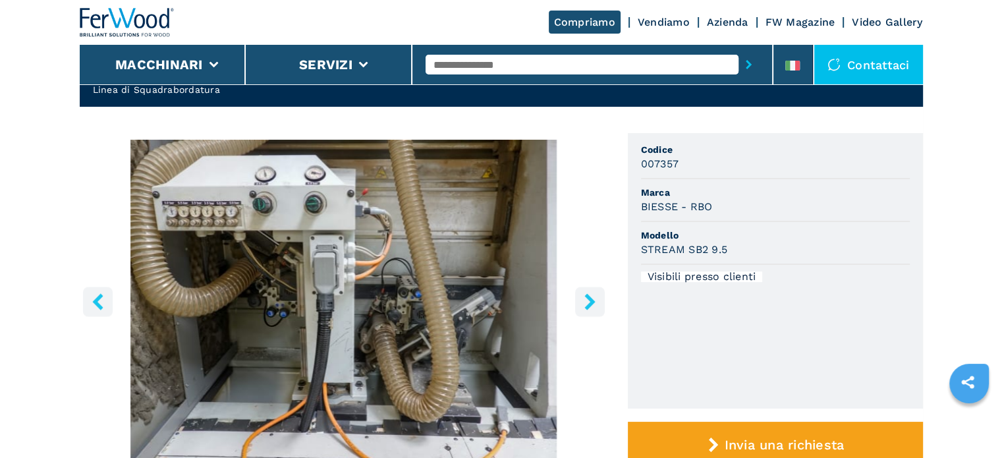
click at [588, 310] on button "right-button" at bounding box center [590, 302] width 30 height 30
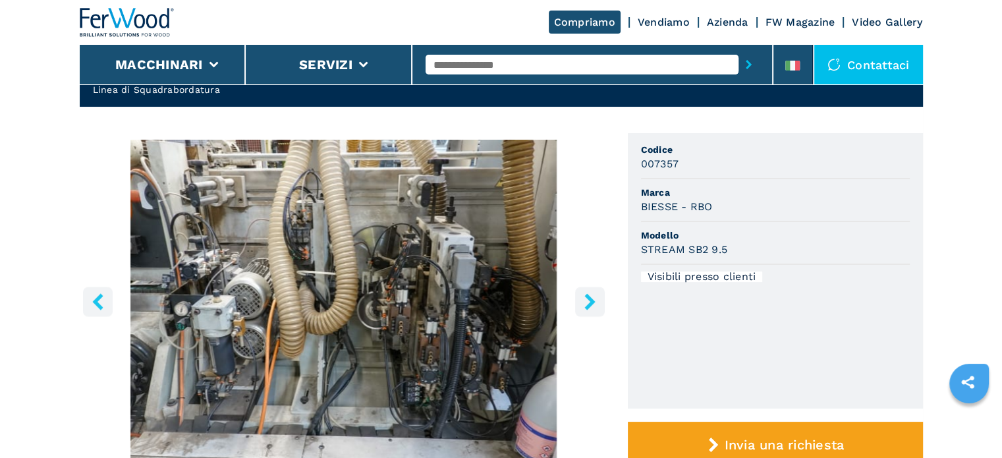
click at [588, 310] on button "right-button" at bounding box center [590, 302] width 30 height 30
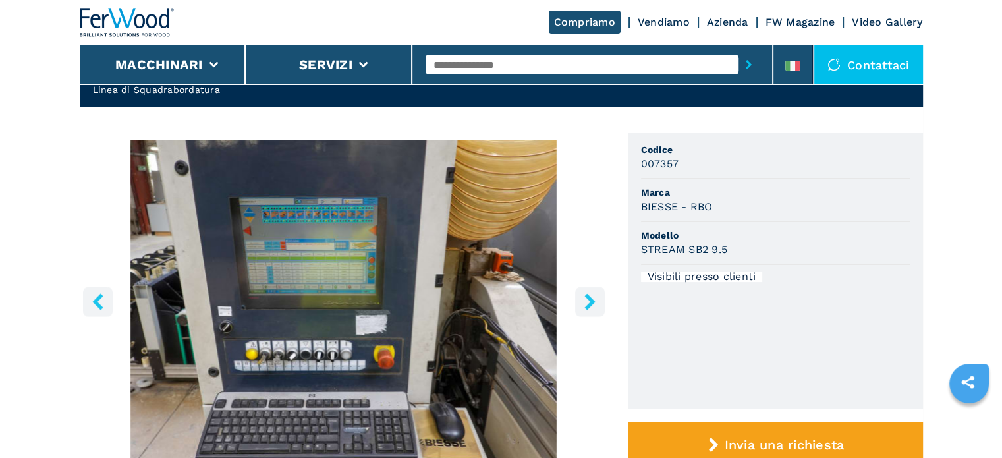
click at [588, 310] on button "right-button" at bounding box center [590, 302] width 30 height 30
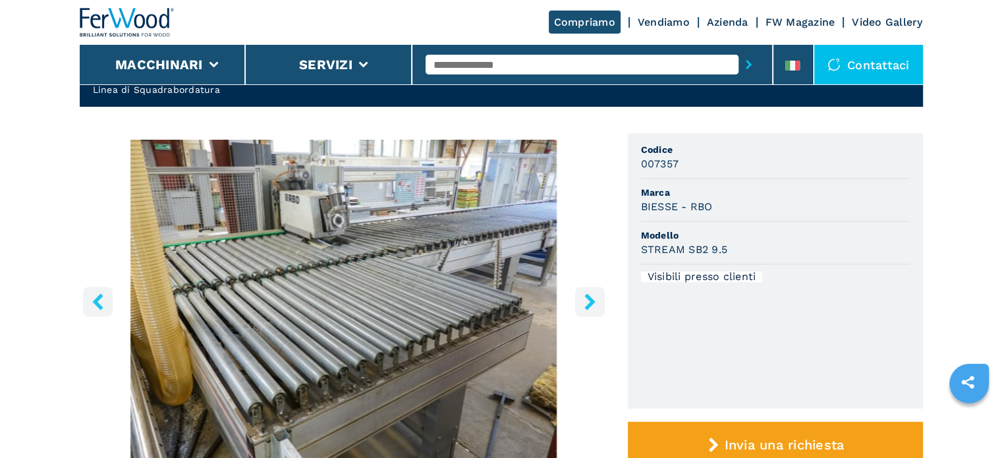
click at [588, 310] on button "right-button" at bounding box center [590, 302] width 30 height 30
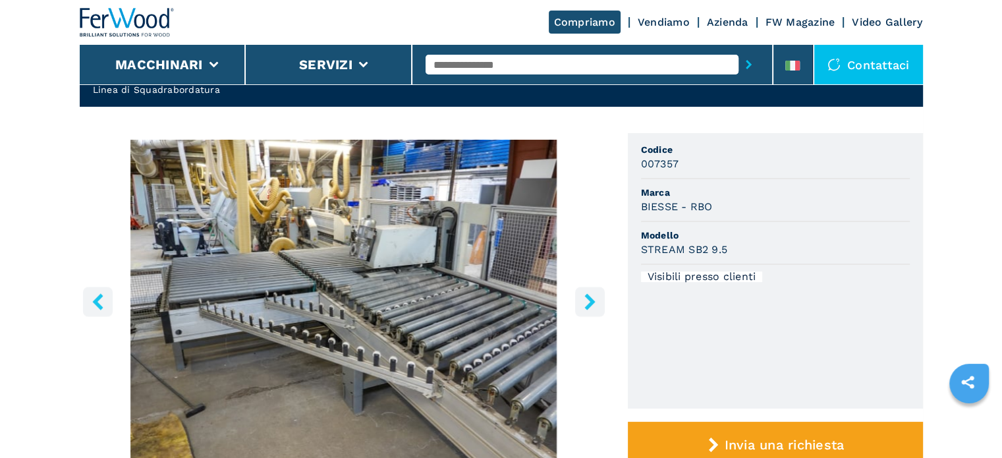
click at [588, 310] on button "right-button" at bounding box center [590, 302] width 30 height 30
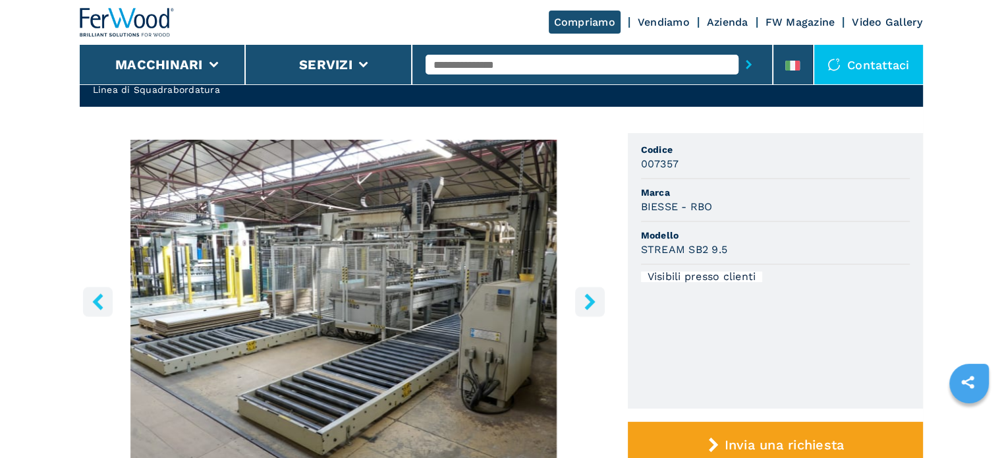
click at [588, 310] on button "right-button" at bounding box center [590, 302] width 30 height 30
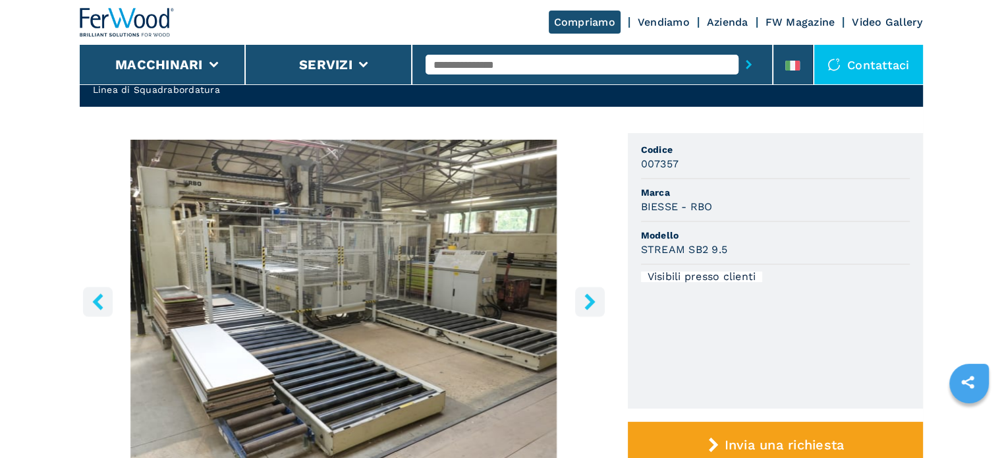
click at [588, 310] on button "right-button" at bounding box center [590, 302] width 30 height 30
